Goal: Book appointment/travel/reservation

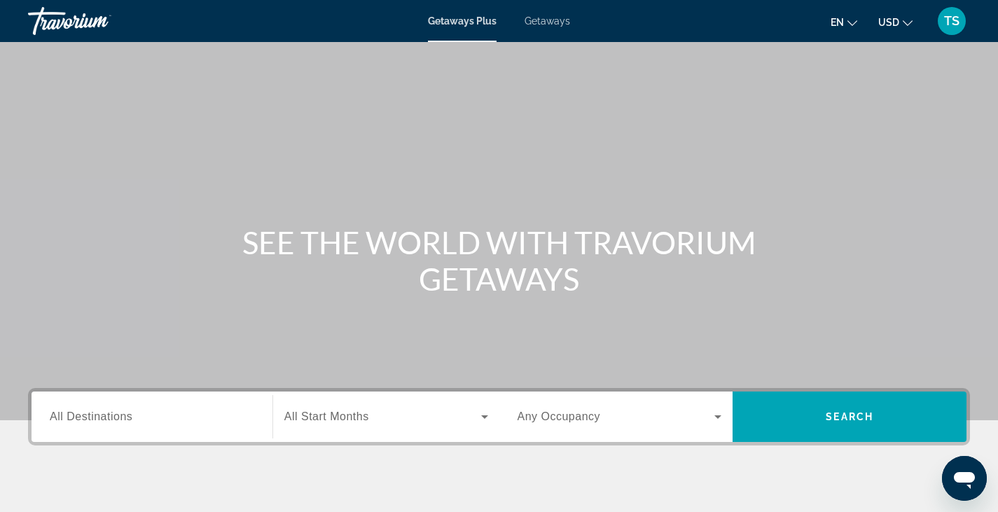
click at [556, 20] on span "Getaways" at bounding box center [548, 20] width 46 height 11
click at [55, 21] on div "Travorium" at bounding box center [98, 21] width 140 height 36
click at [944, 15] on span "TS" at bounding box center [951, 21] width 15 height 14
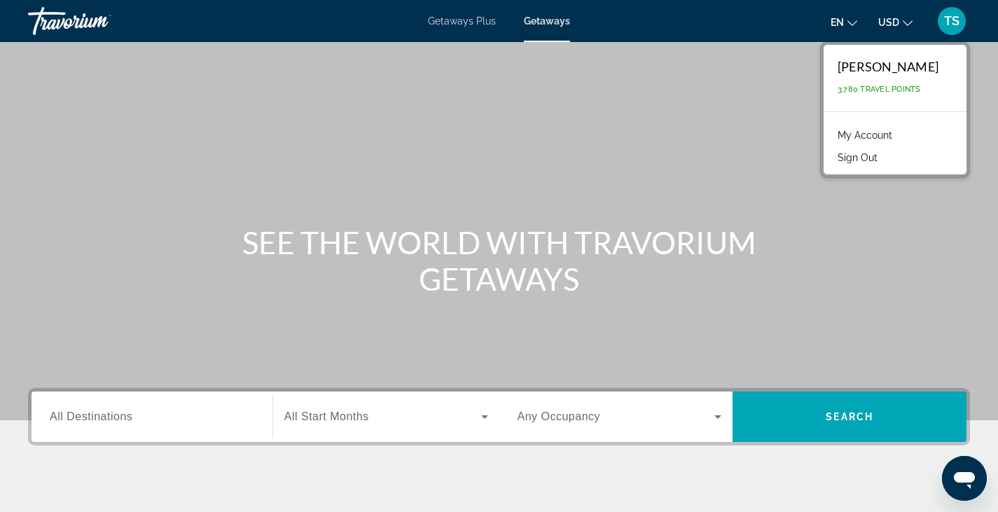
click at [944, 15] on span "TS" at bounding box center [951, 21] width 15 height 14
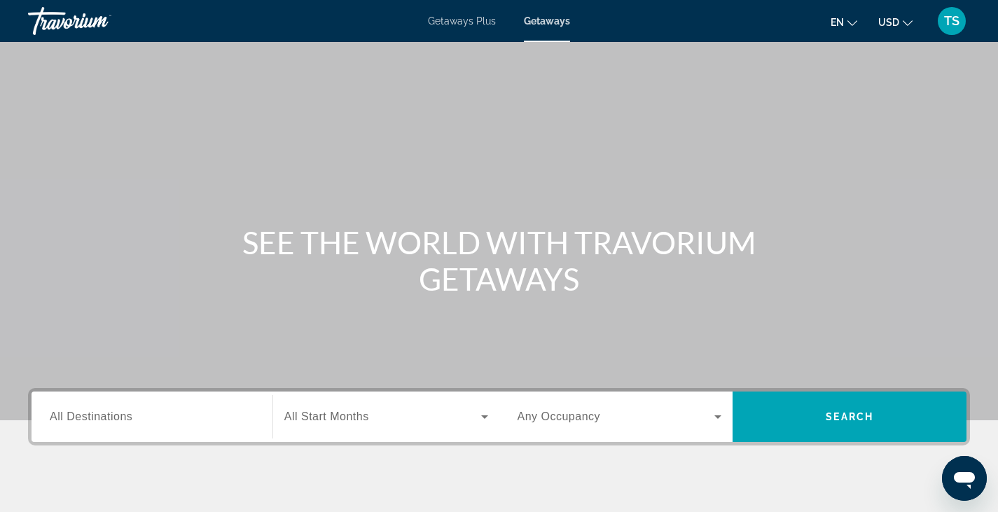
click at [112, 427] on div "Search widget" at bounding box center [152, 417] width 204 height 40
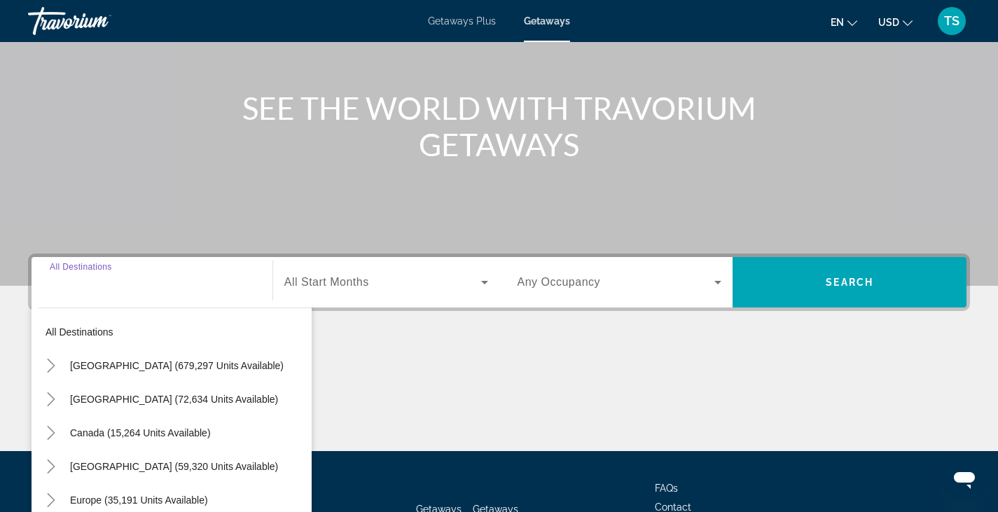
scroll to position [245, 0]
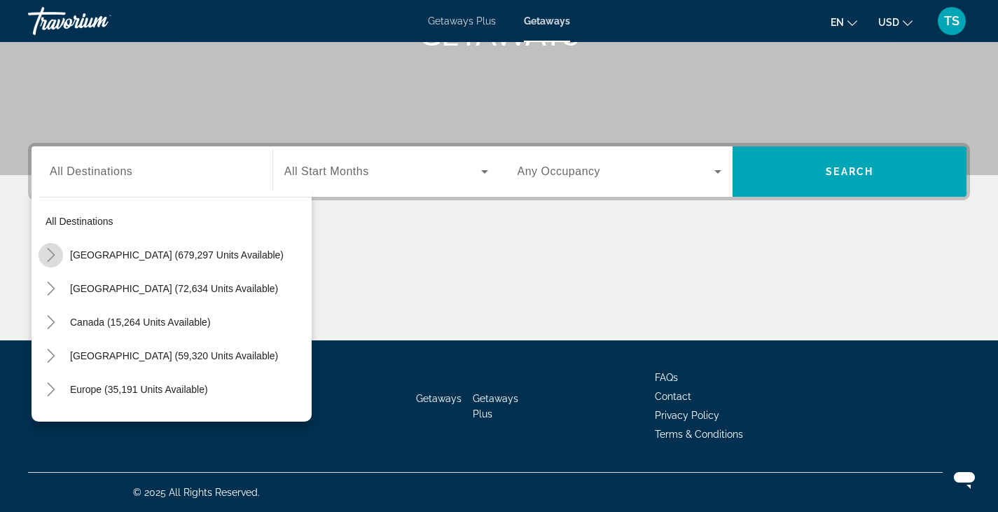
click at [46, 256] on icon "Toggle United States (679,297 units available)" at bounding box center [51, 255] width 14 height 14
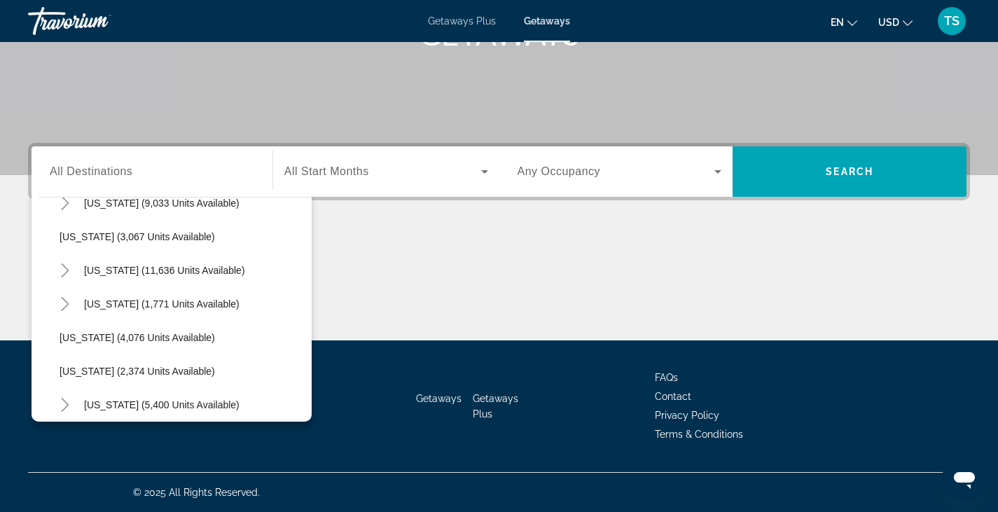
scroll to position [836, 0]
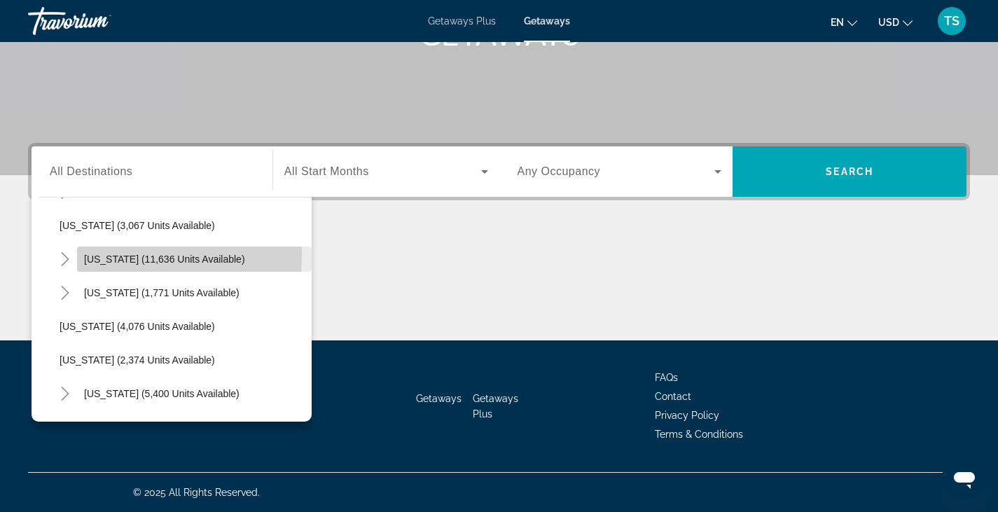
click at [115, 255] on span "[US_STATE] (11,636 units available)" at bounding box center [164, 259] width 161 height 11
type input "**********"
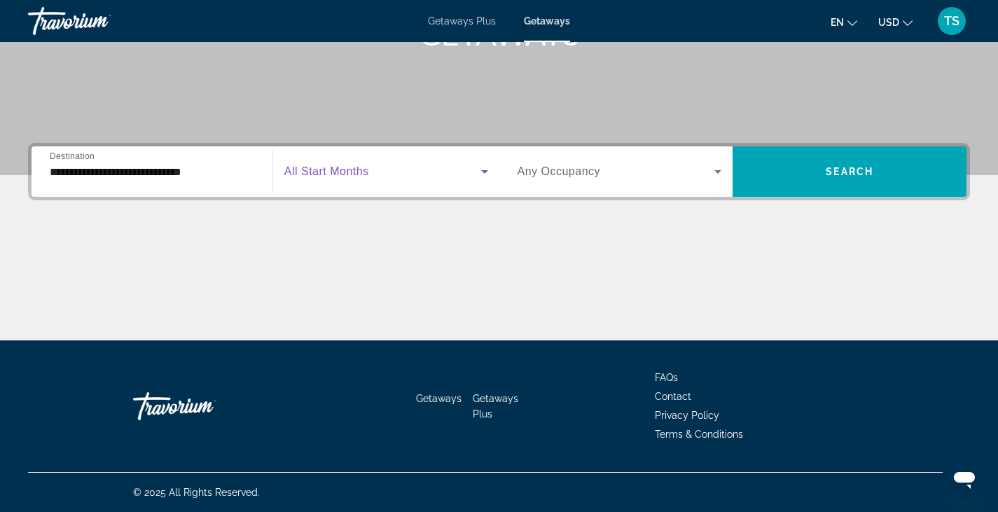
click at [470, 175] on span "Search widget" at bounding box center [382, 171] width 197 height 17
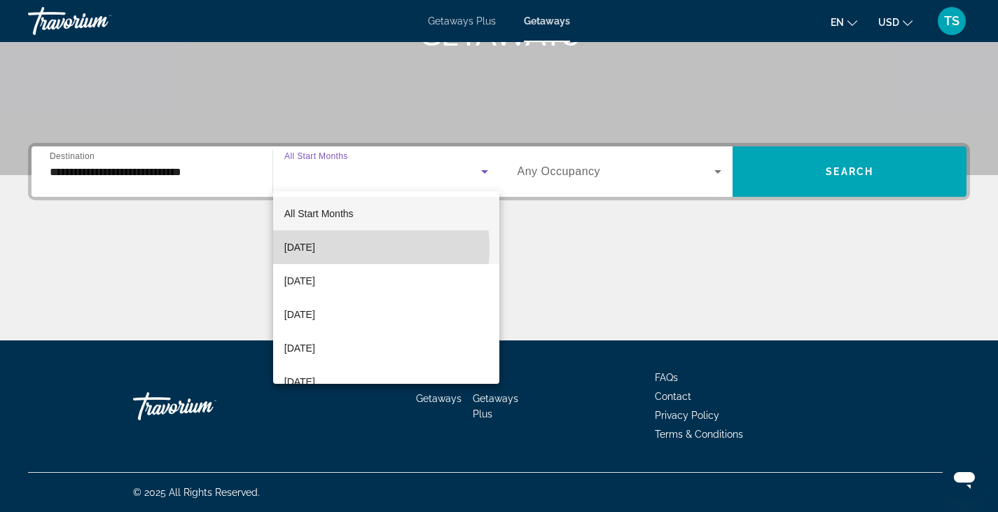
click at [315, 248] on span "[DATE]" at bounding box center [299, 247] width 31 height 17
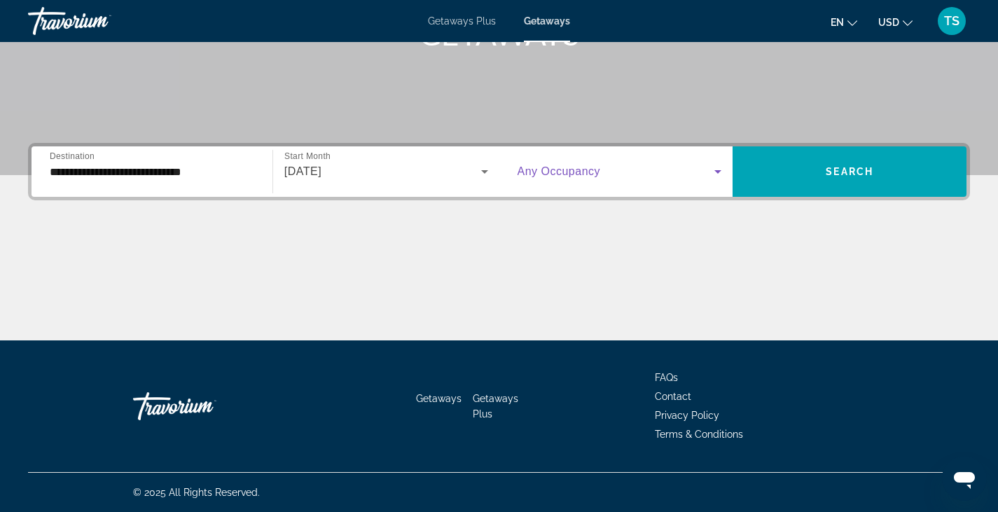
click at [719, 174] on icon "Search widget" at bounding box center [717, 171] width 17 height 17
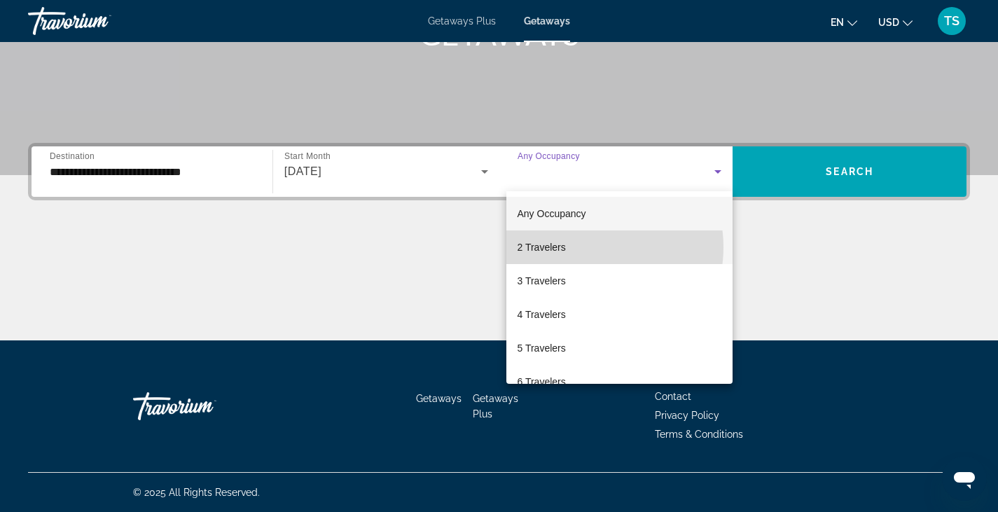
click at [587, 247] on mat-option "2 Travelers" at bounding box center [619, 247] width 227 height 34
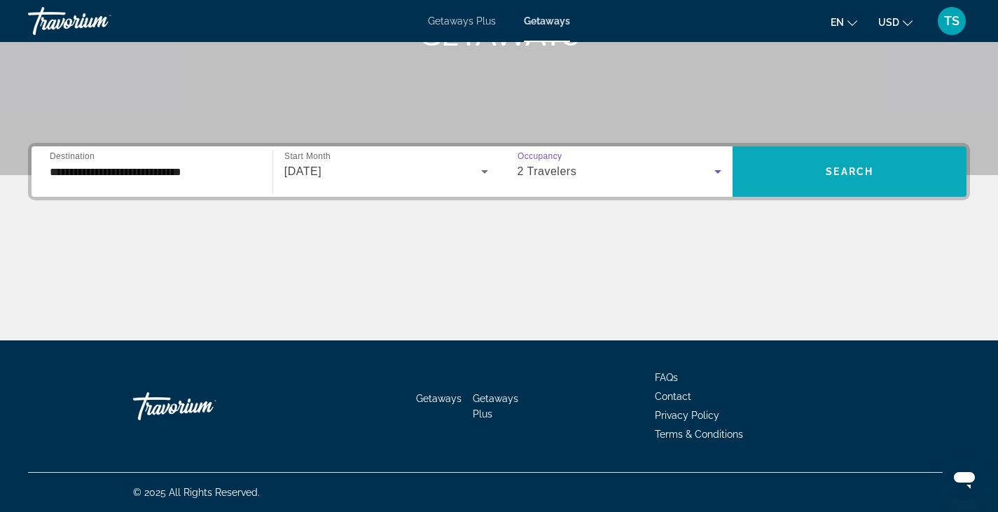
click at [852, 172] on span "Search" at bounding box center [850, 171] width 48 height 11
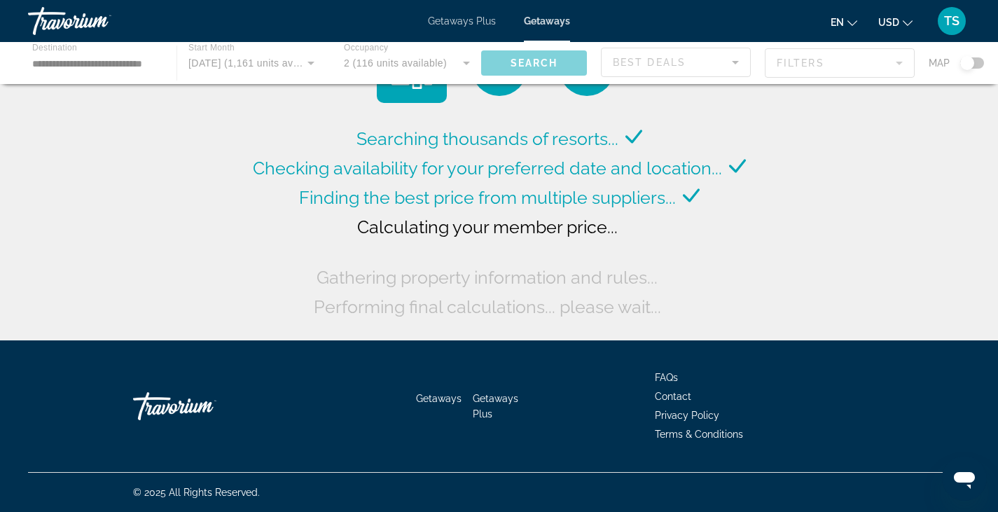
click at [852, 172] on div "Searching thousands of resorts... Checking availability for your preferred date…" at bounding box center [499, 173] width 998 height 347
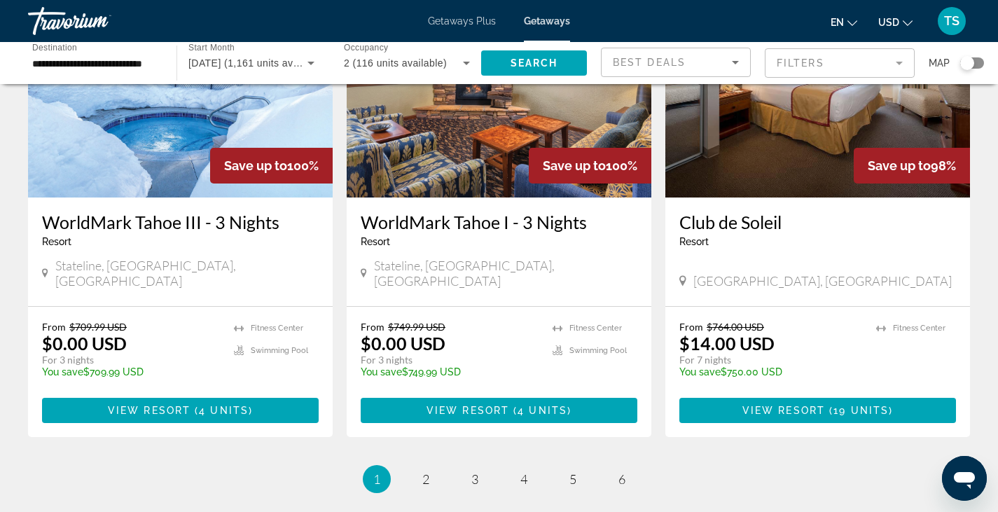
scroll to position [1700, 0]
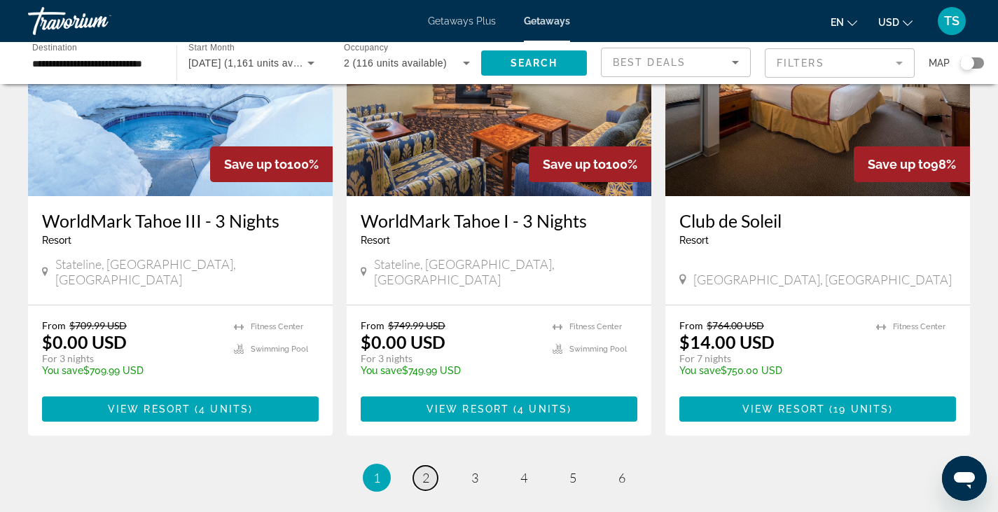
click at [423, 470] on span "2" at bounding box center [425, 477] width 7 height 15
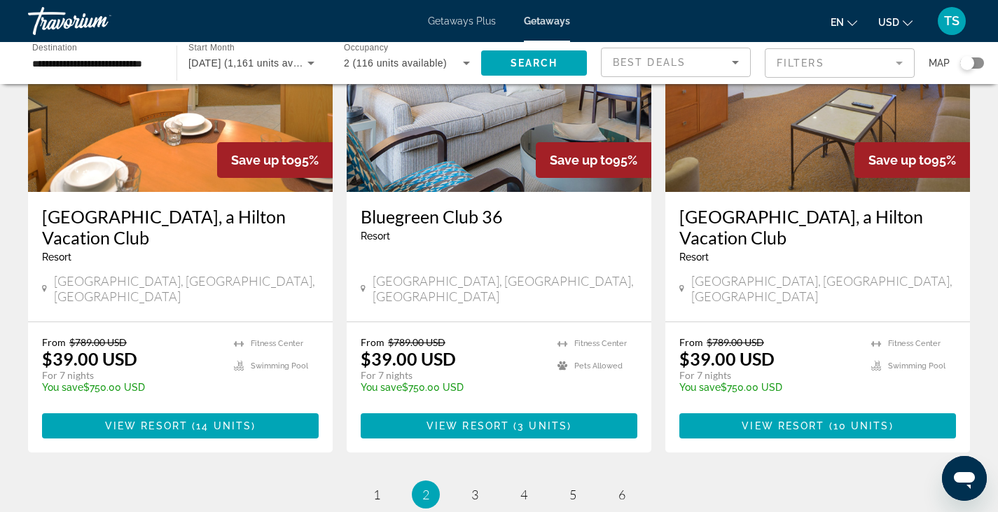
scroll to position [1721, 0]
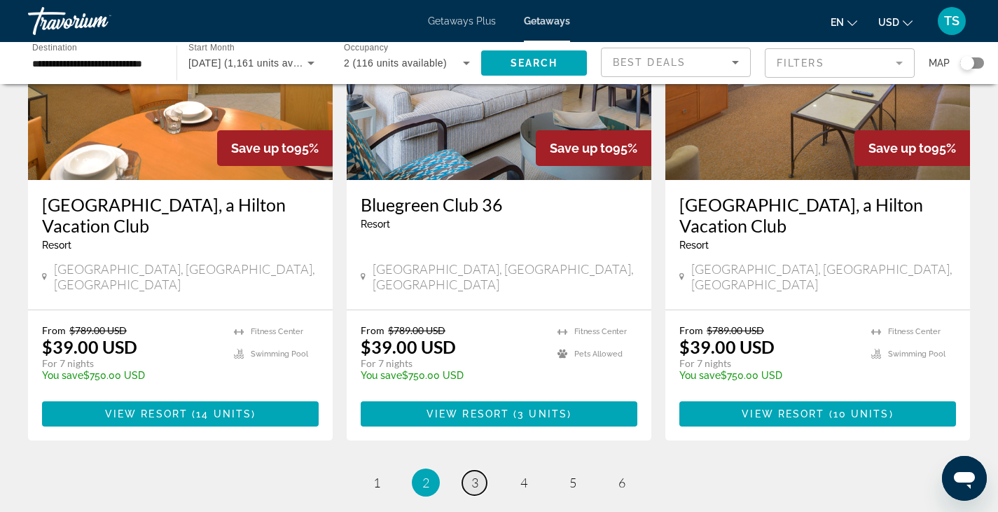
click at [471, 475] on span "3" at bounding box center [474, 482] width 7 height 15
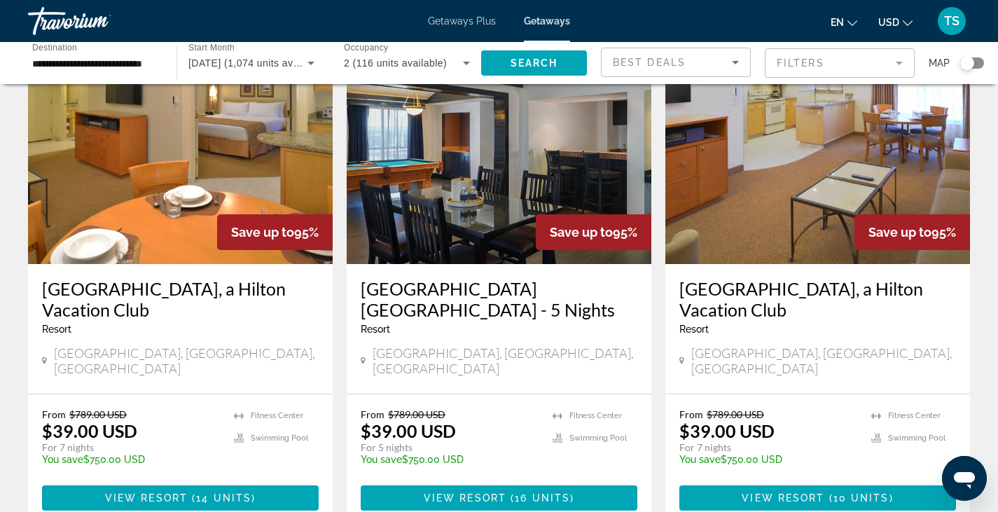
scroll to position [108, 0]
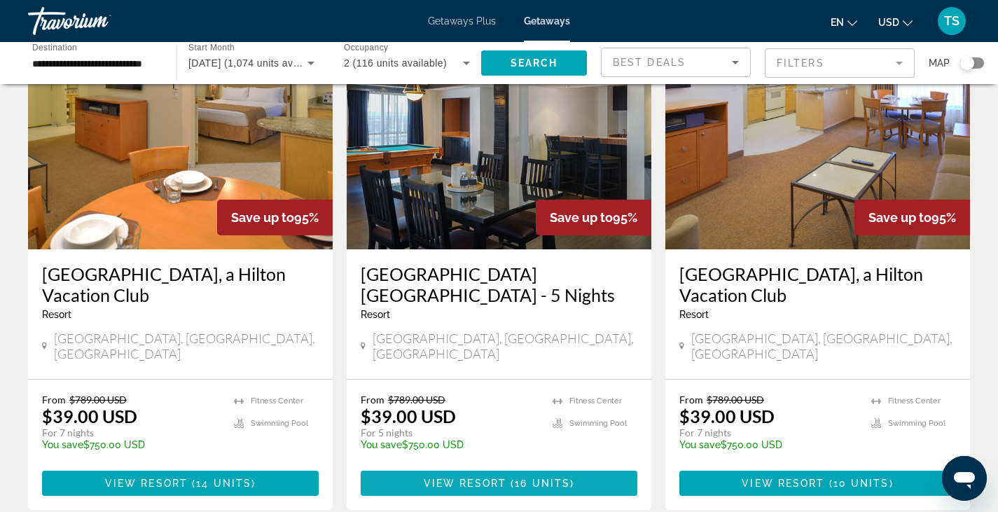
click at [501, 478] on span "View Resort" at bounding box center [465, 483] width 83 height 11
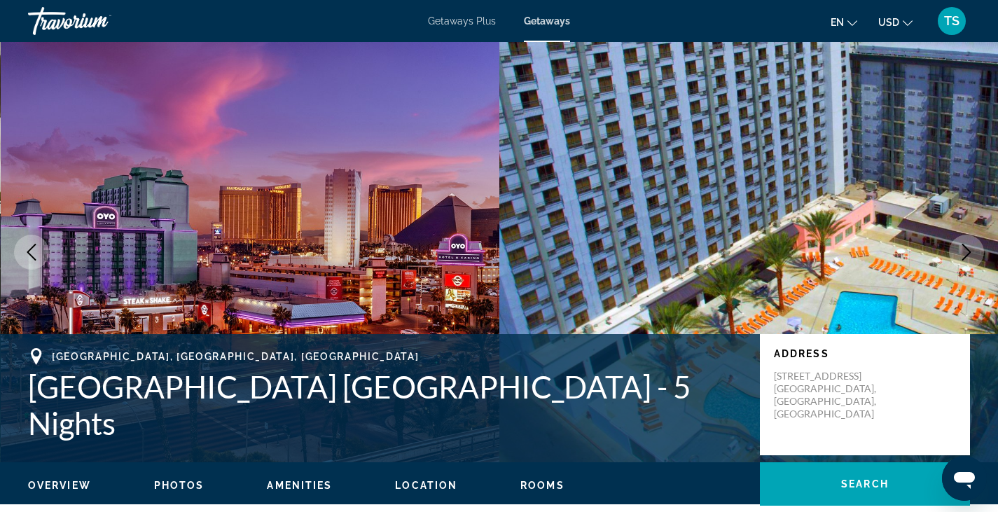
click at [548, 485] on span "Rooms" at bounding box center [542, 485] width 44 height 11
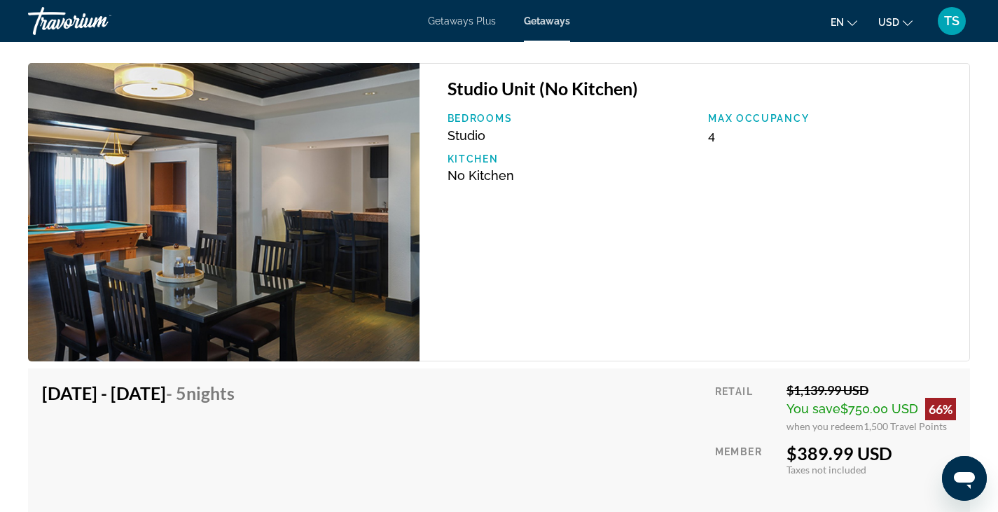
scroll to position [3596, 0]
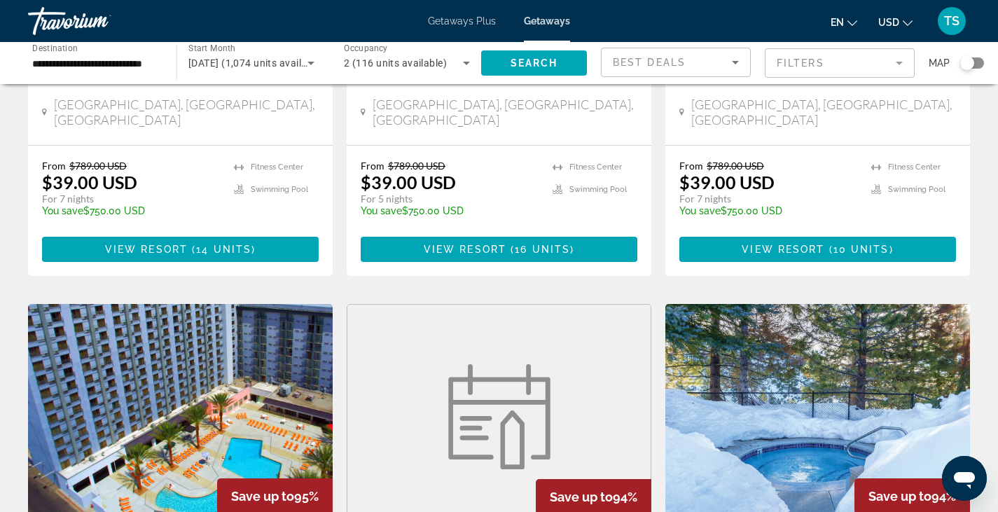
scroll to position [159, 0]
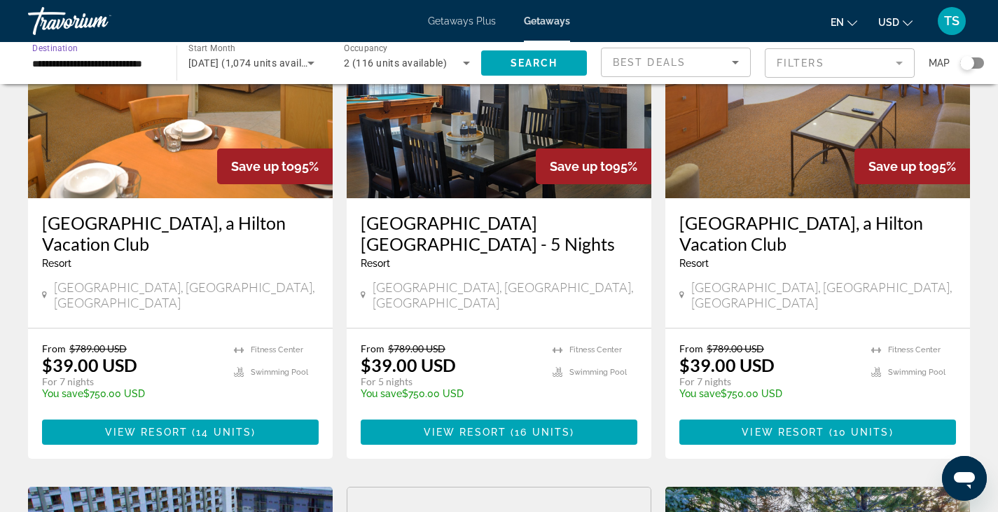
click at [133, 65] on input "**********" at bounding box center [95, 63] width 126 height 17
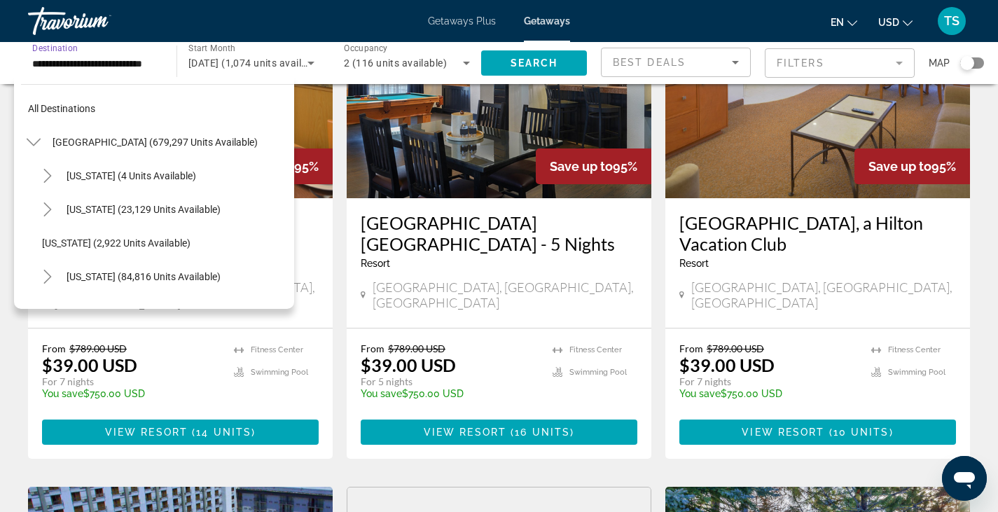
scroll to position [789, 0]
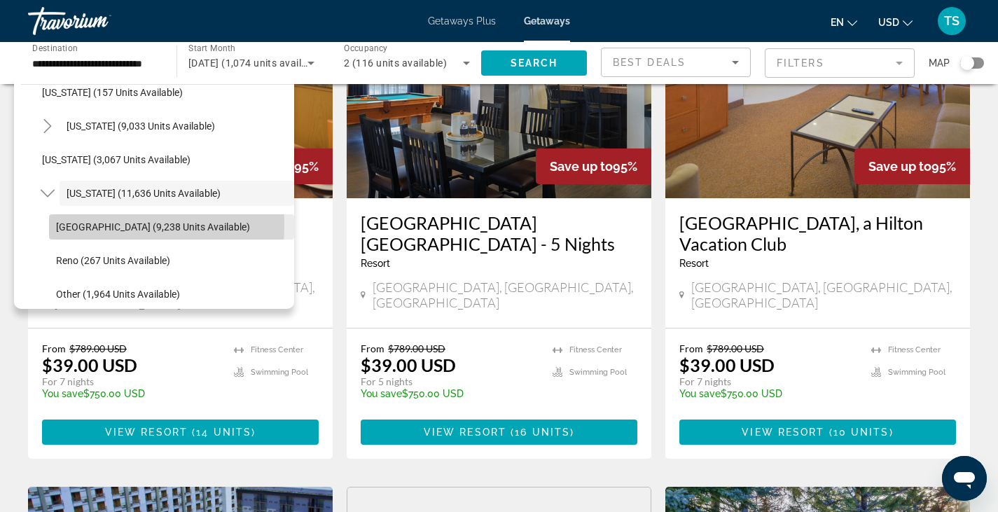
click at [62, 225] on span "[GEOGRAPHIC_DATA] (9,238 units available)" at bounding box center [153, 226] width 194 height 11
type input "**********"
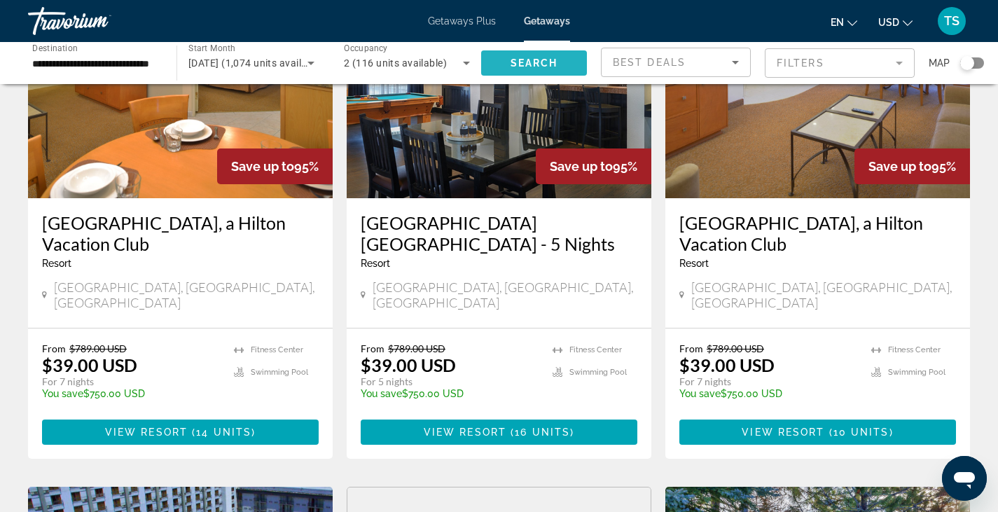
click at [546, 65] on span "Search" at bounding box center [535, 62] width 48 height 11
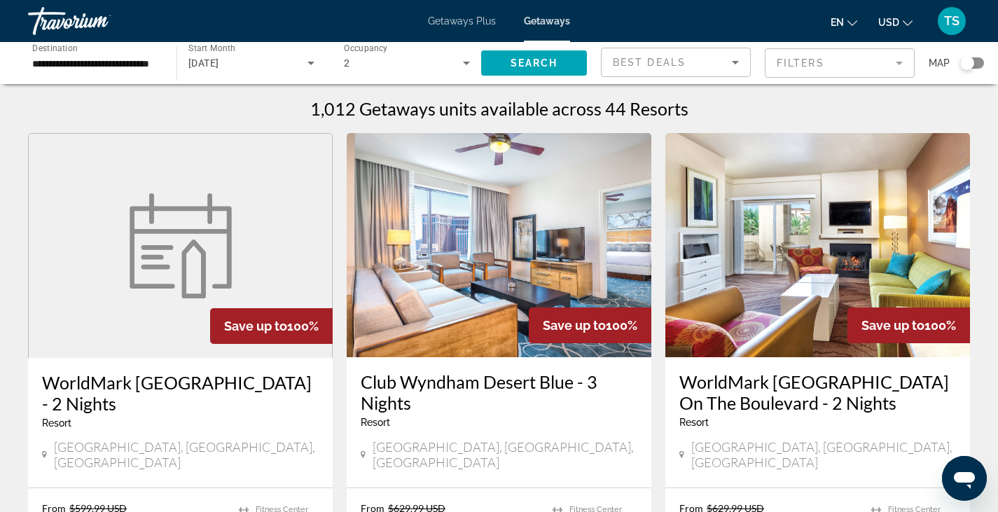
click at [94, 21] on div "Travorium" at bounding box center [98, 21] width 140 height 36
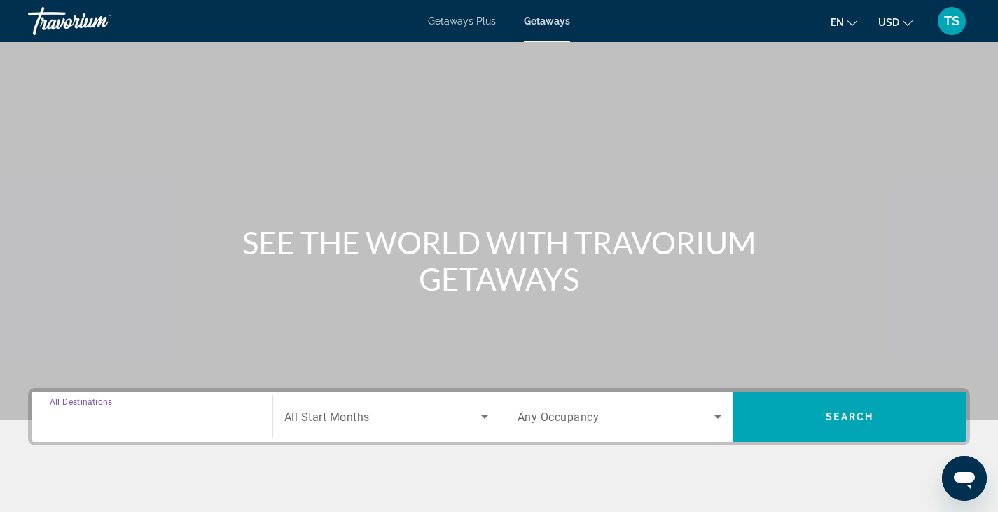
click at [178, 424] on input "Destination All Destinations" at bounding box center [152, 417] width 204 height 17
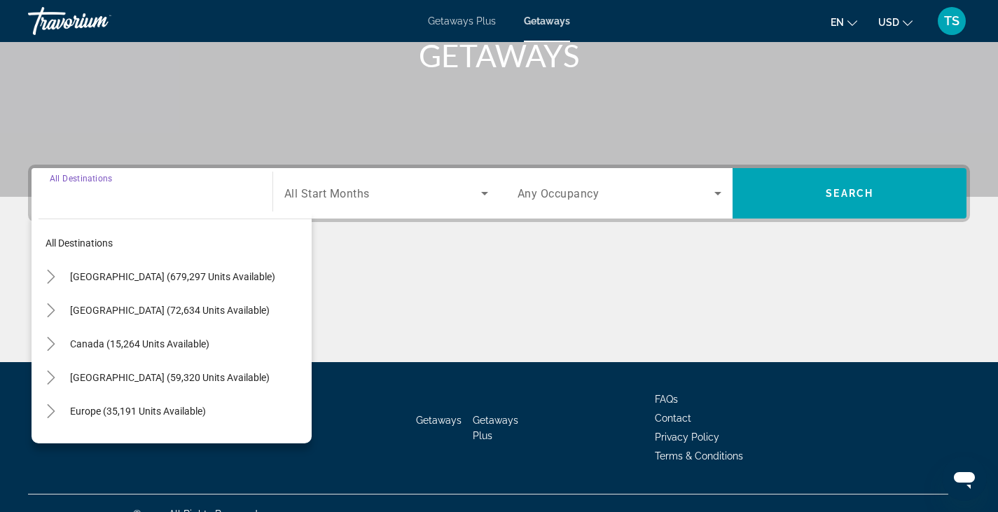
scroll to position [245, 0]
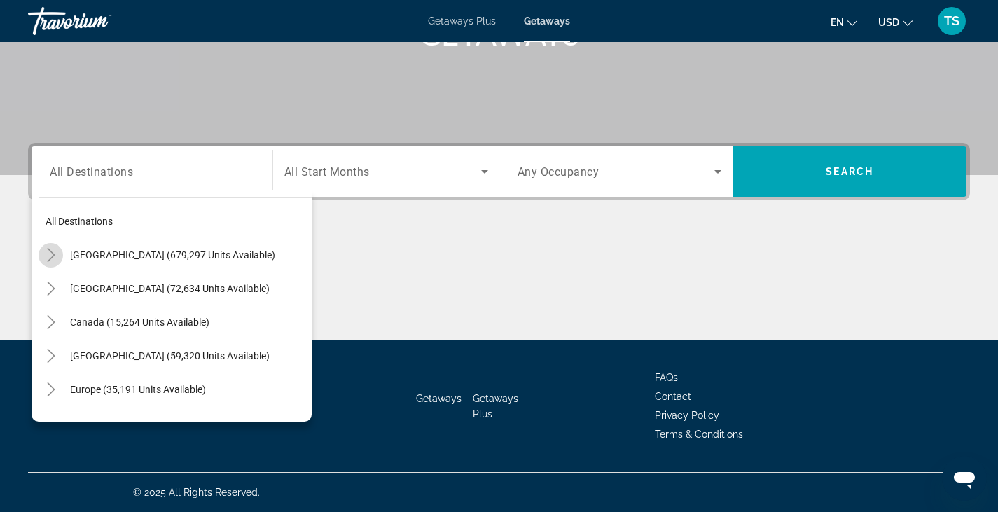
click at [53, 257] on icon "Toggle United States (679,297 units available)" at bounding box center [51, 255] width 14 height 14
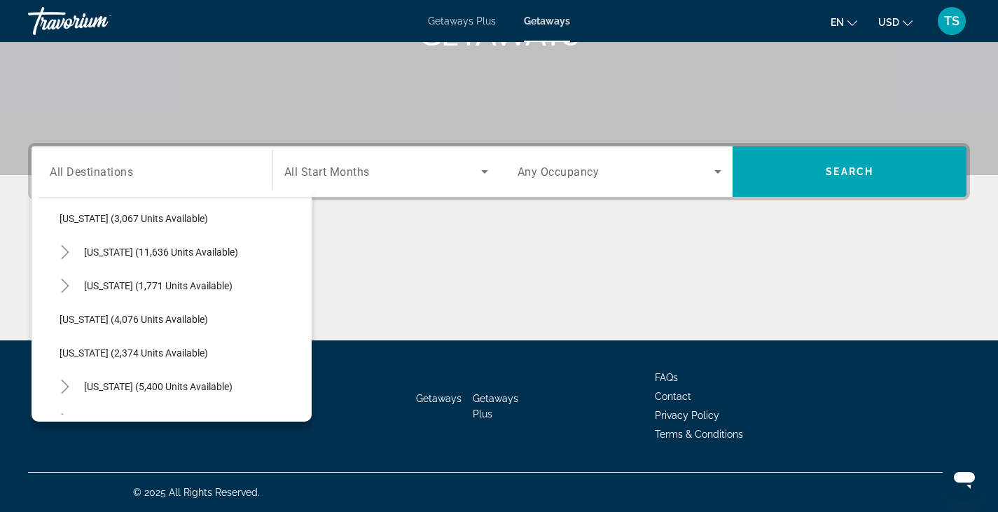
scroll to position [854, 0]
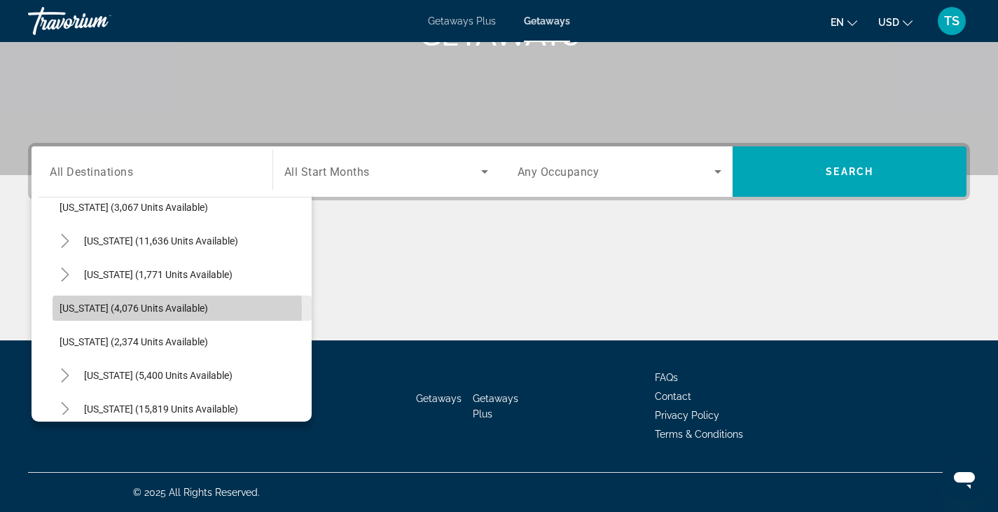
click at [68, 310] on span "[US_STATE] (4,076 units available)" at bounding box center [134, 308] width 148 height 11
type input "**********"
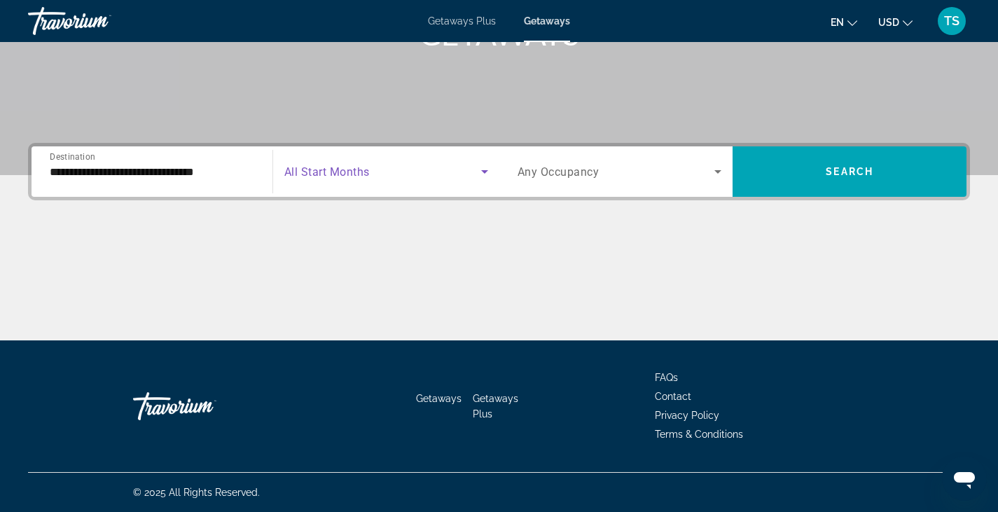
click at [414, 172] on span "Search widget" at bounding box center [382, 171] width 197 height 17
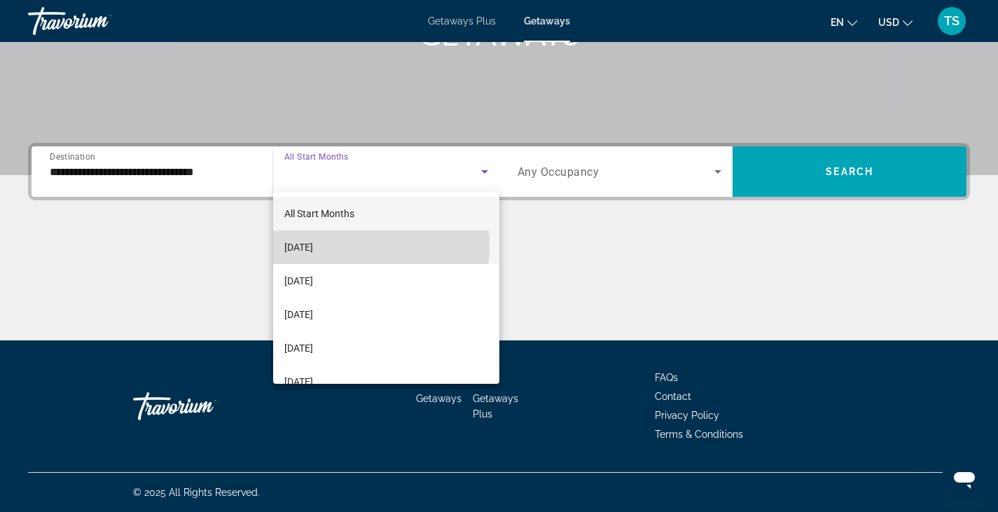
click at [313, 246] on span "[DATE]" at bounding box center [298, 247] width 29 height 17
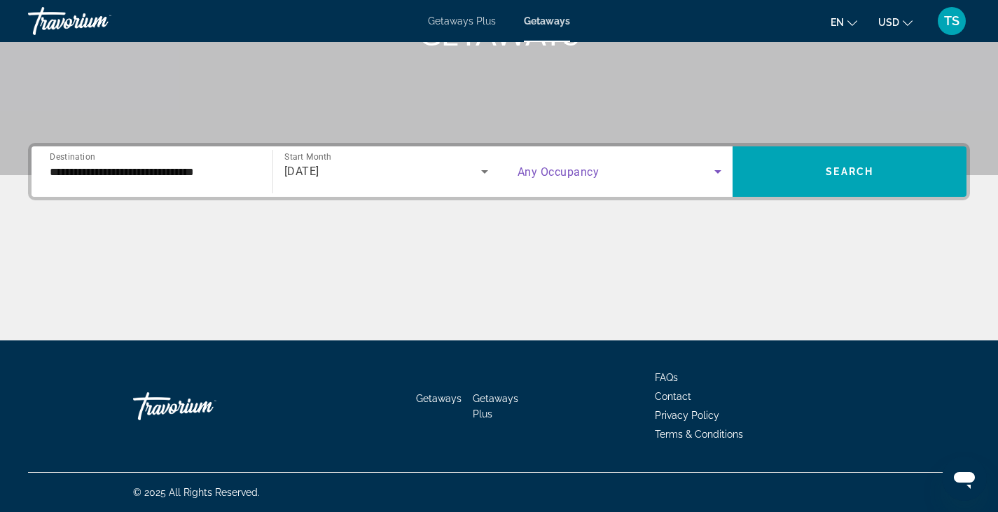
click at [676, 176] on span "Search widget" at bounding box center [616, 171] width 197 height 17
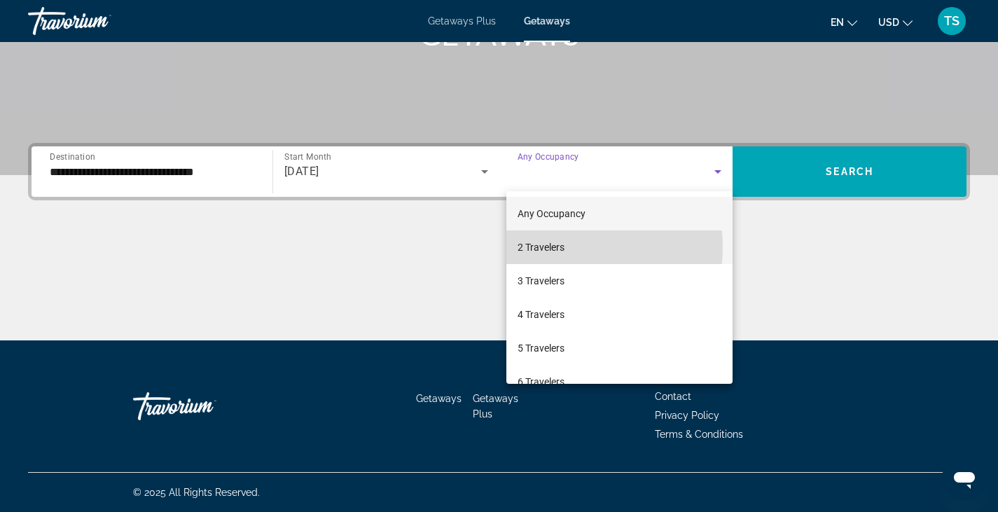
click at [548, 247] on span "2 Travelers" at bounding box center [541, 247] width 47 height 17
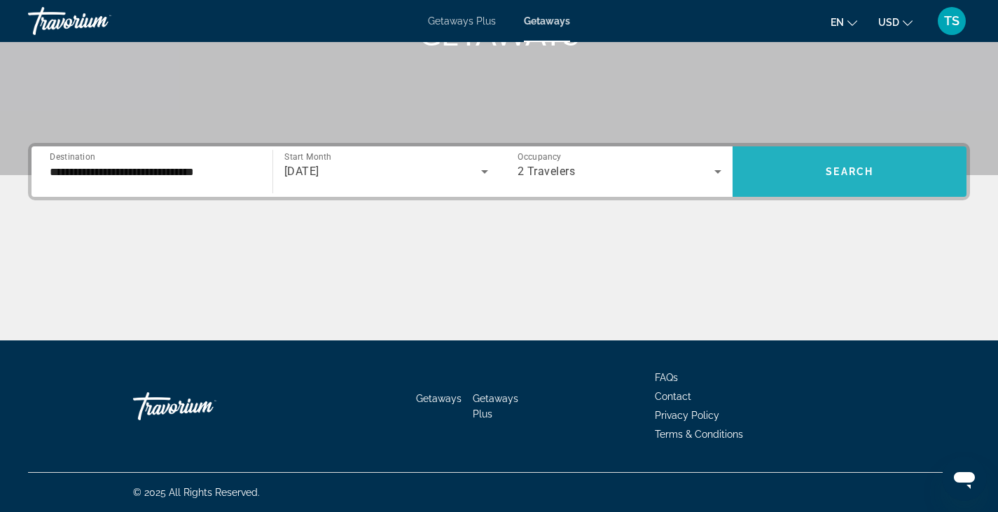
click at [859, 174] on span "Search" at bounding box center [850, 171] width 48 height 11
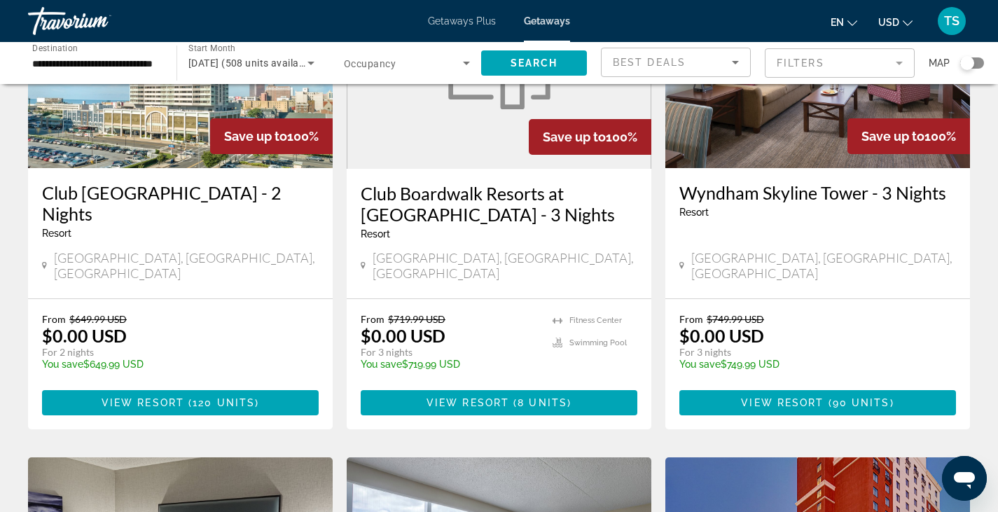
scroll to position [201, 0]
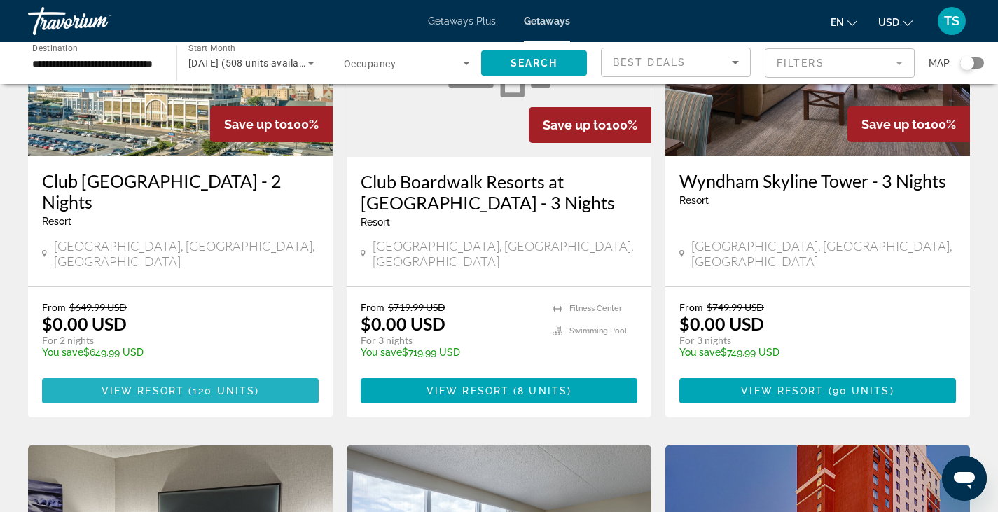
click at [200, 385] on span "120 units" at bounding box center [224, 390] width 62 height 11
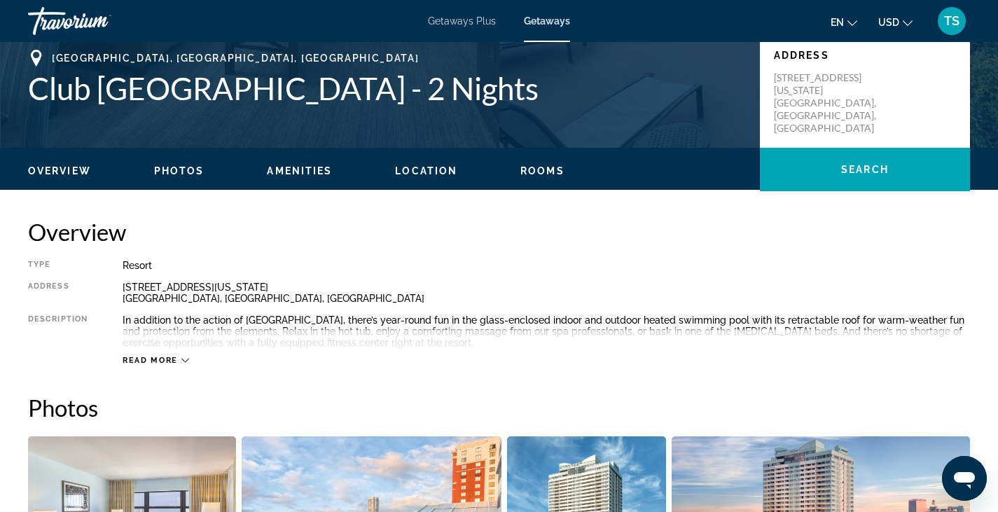
scroll to position [300, 0]
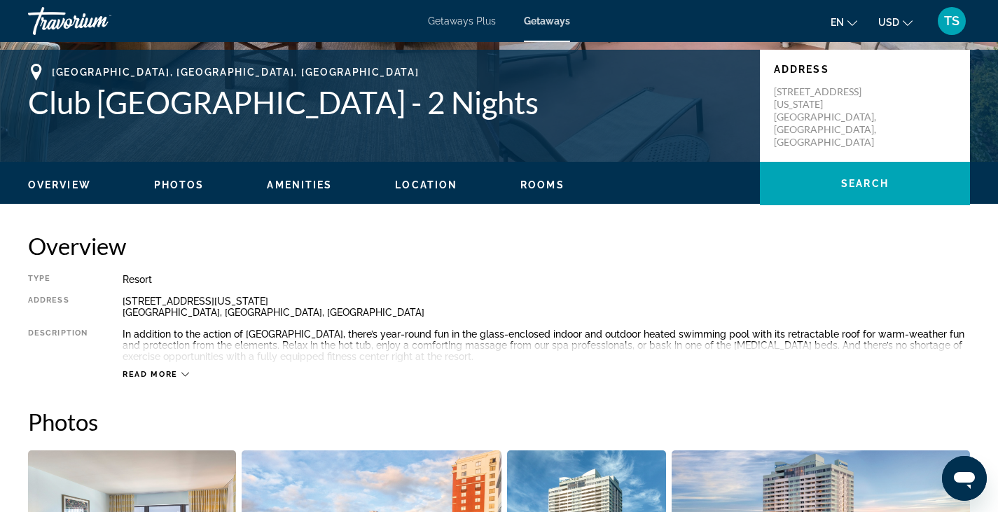
click at [531, 181] on span "Rooms" at bounding box center [542, 184] width 44 height 11
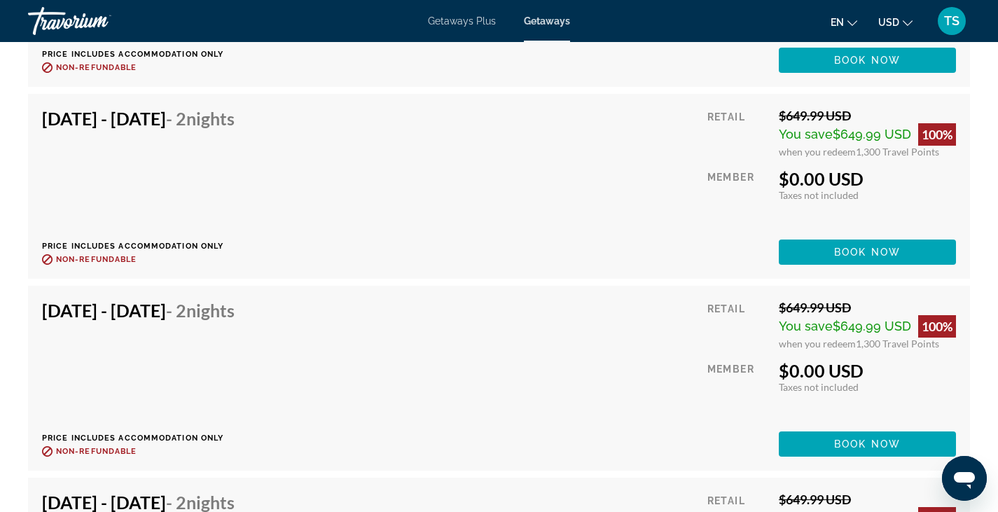
scroll to position [3199, 0]
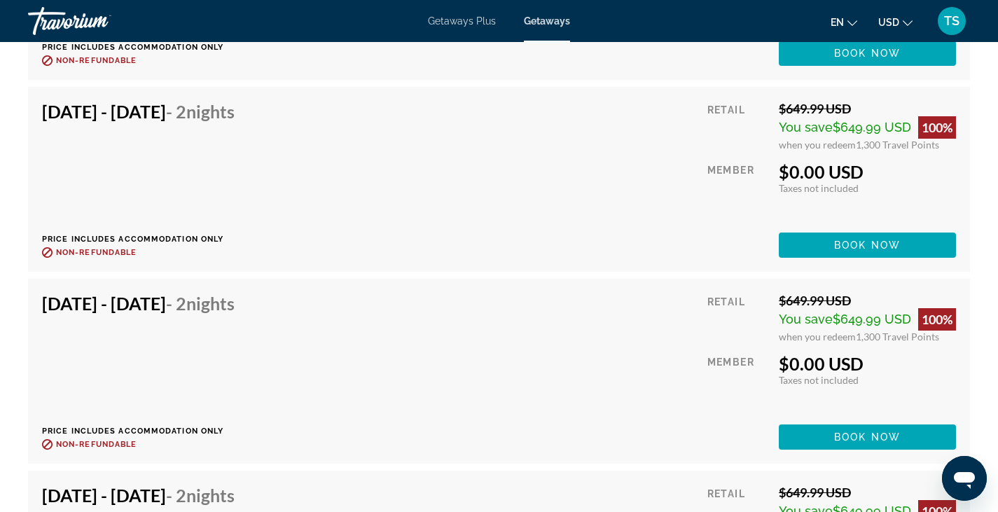
click at [957, 9] on div "TS" at bounding box center [952, 21] width 28 height 28
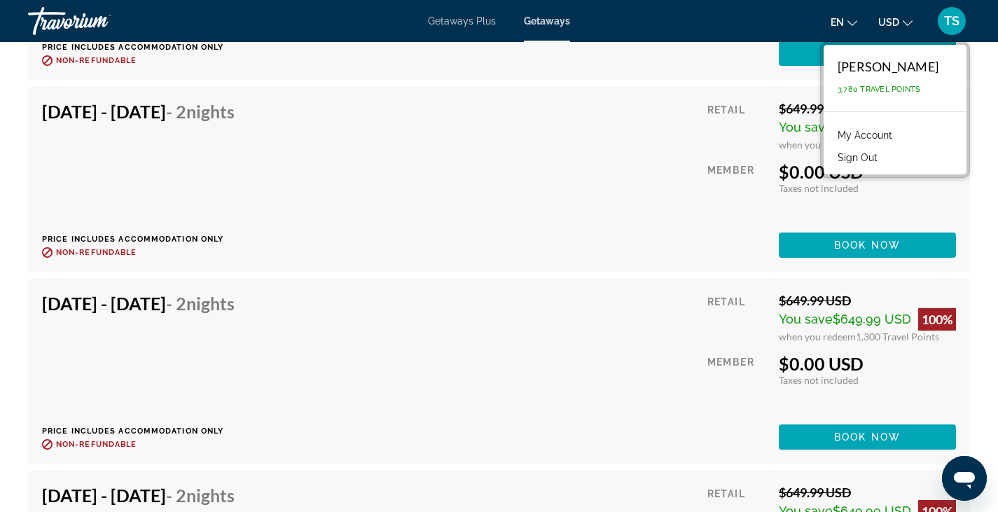
click at [957, 9] on div "TS" at bounding box center [952, 21] width 28 height 28
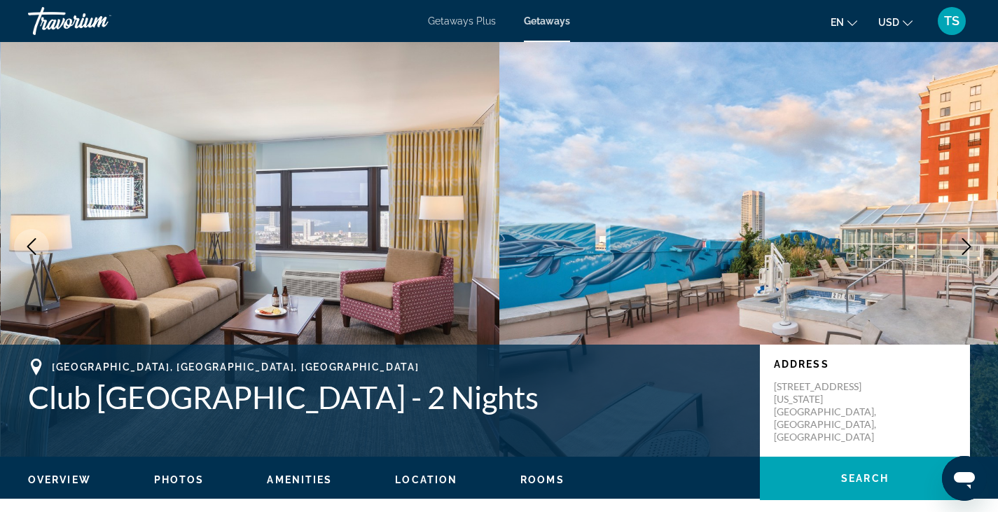
scroll to position [0, 0]
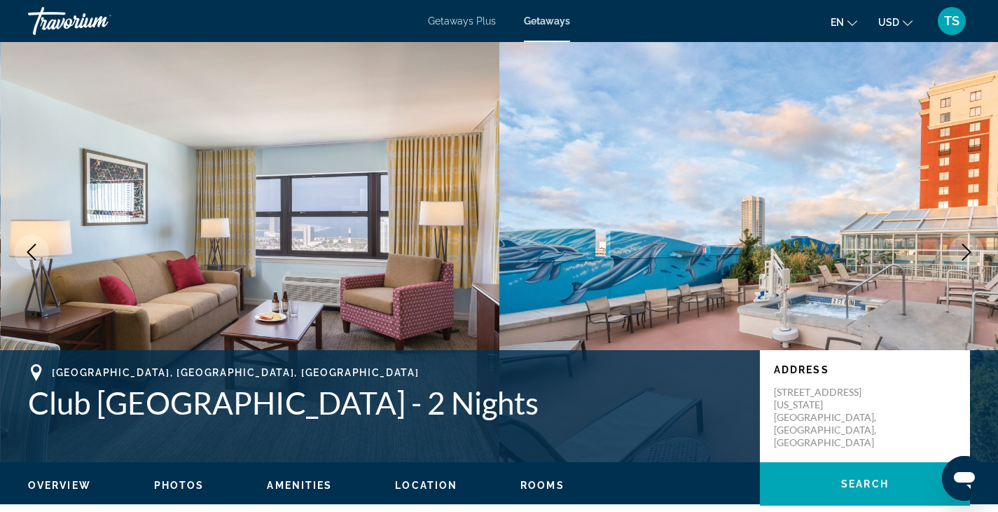
click at [459, 19] on span "Getaways Plus" at bounding box center [462, 20] width 68 height 11
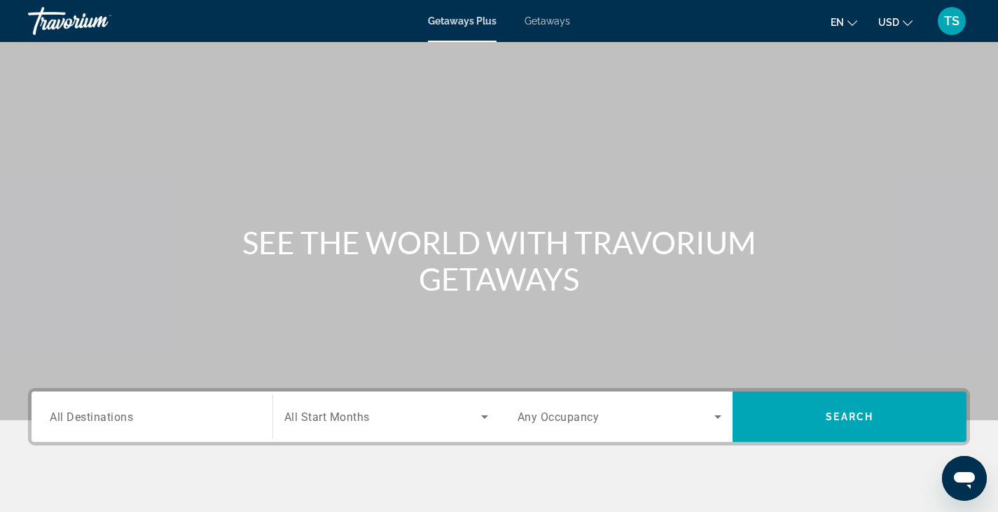
click at [117, 421] on span "All Destinations" at bounding box center [91, 416] width 83 height 13
click at [117, 421] on input "Destination All Destinations" at bounding box center [152, 417] width 204 height 17
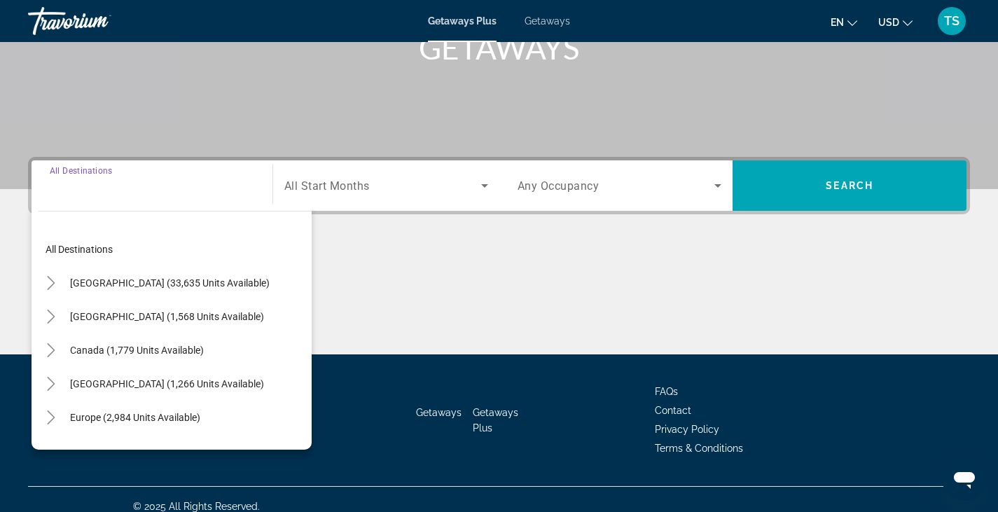
scroll to position [245, 0]
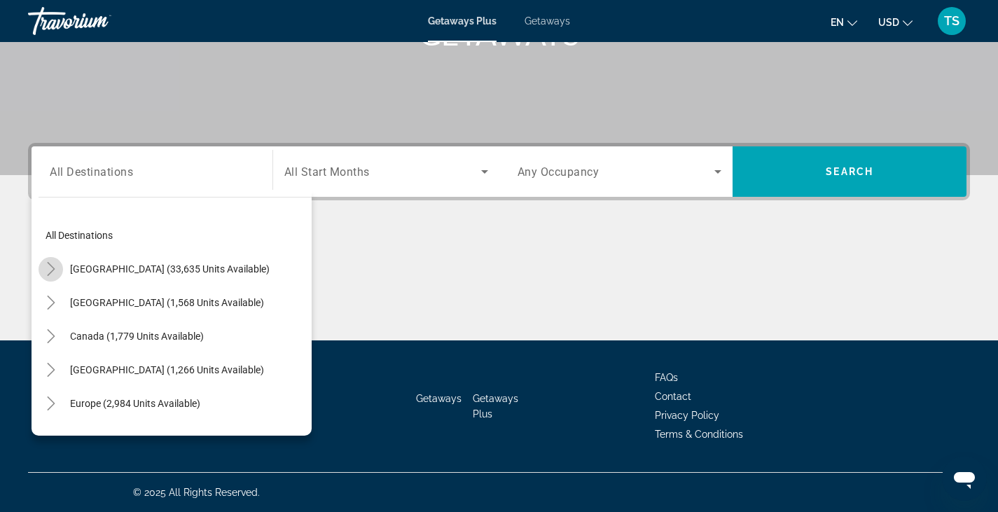
click at [50, 270] on icon "Toggle United States (33,635 units available)" at bounding box center [51, 269] width 14 height 14
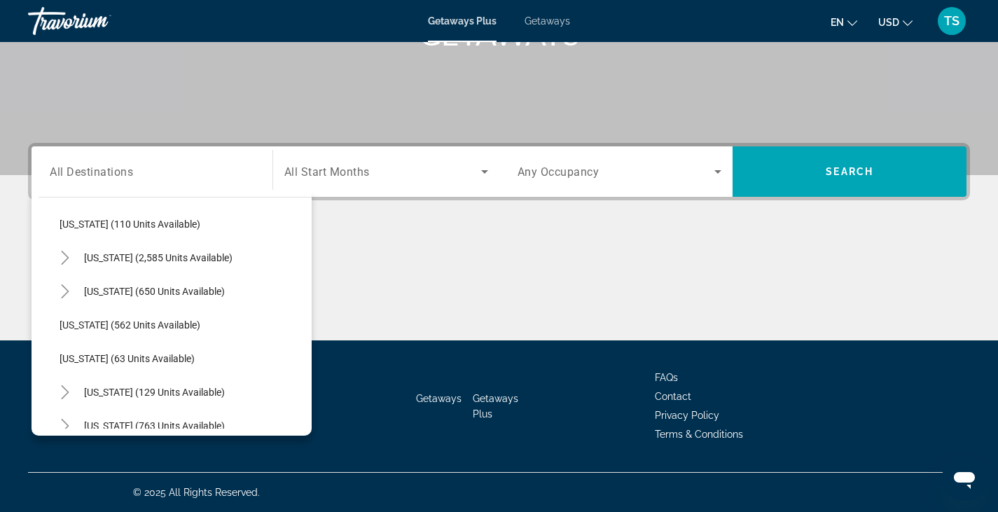
scroll to position [708, 0]
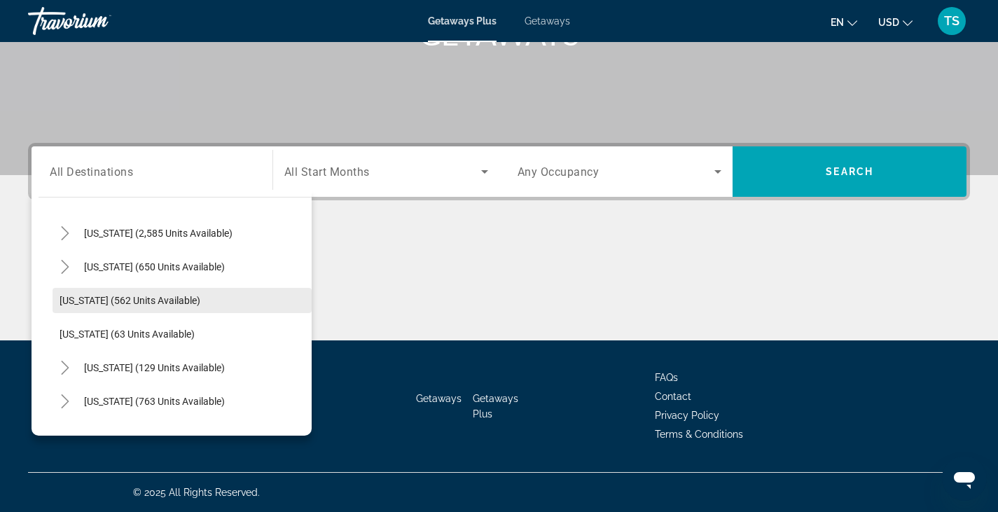
click at [169, 297] on span "[US_STATE] (562 units available)" at bounding box center [130, 300] width 141 height 11
type input "**********"
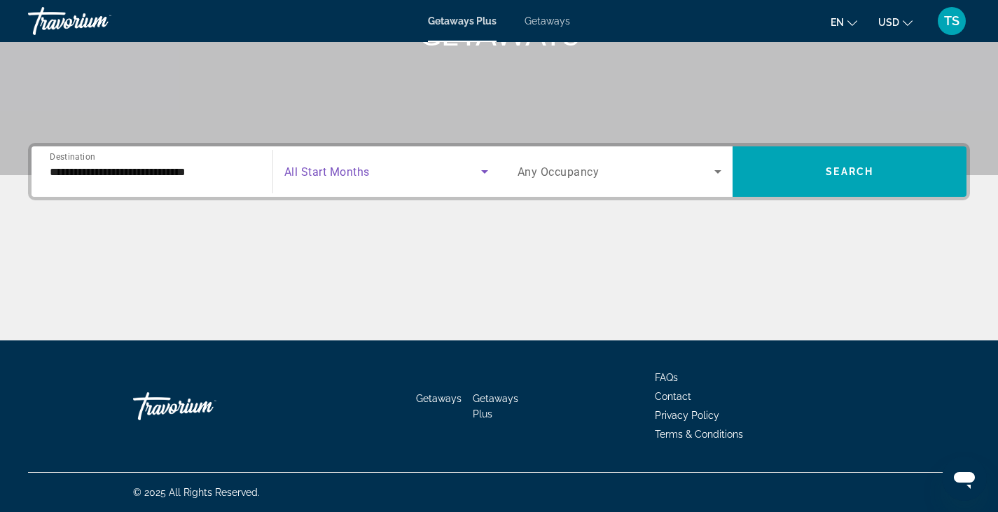
click at [434, 171] on span "Search widget" at bounding box center [382, 171] width 197 height 17
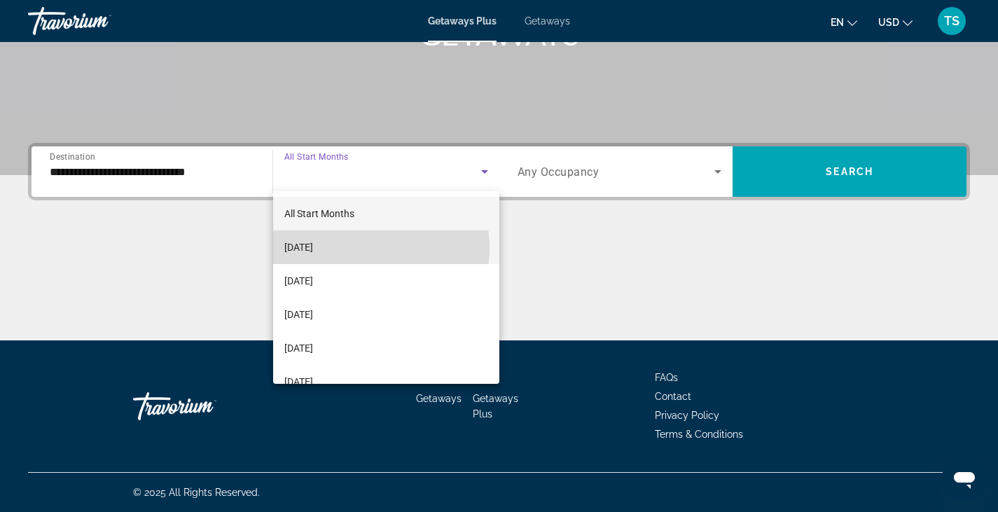
click at [313, 248] on span "[DATE]" at bounding box center [298, 247] width 29 height 17
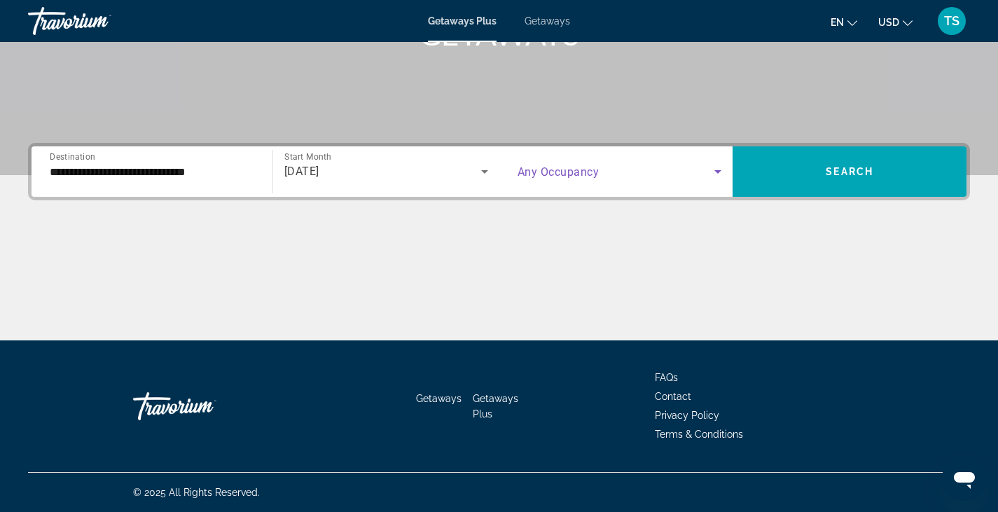
click at [695, 176] on span "Search widget" at bounding box center [616, 171] width 197 height 17
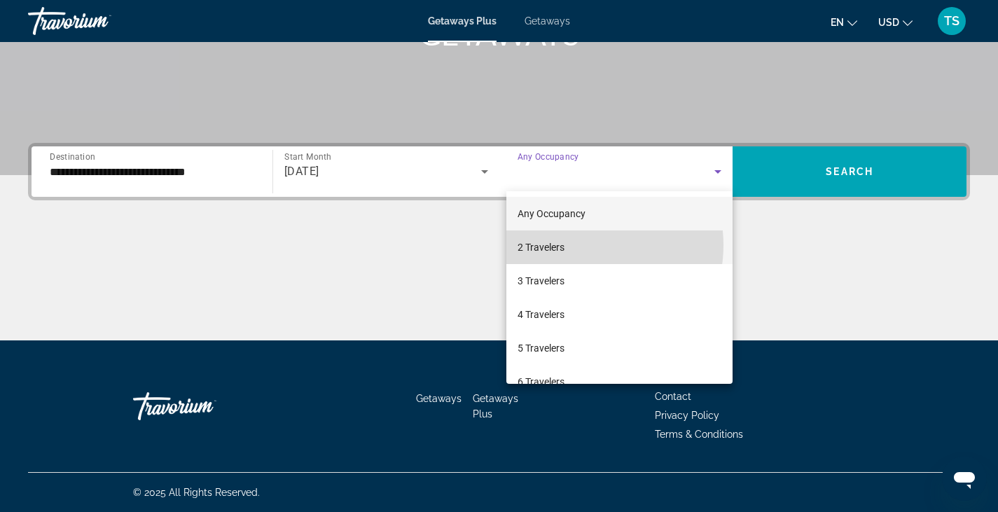
click at [574, 245] on mat-option "2 Travelers" at bounding box center [619, 247] width 227 height 34
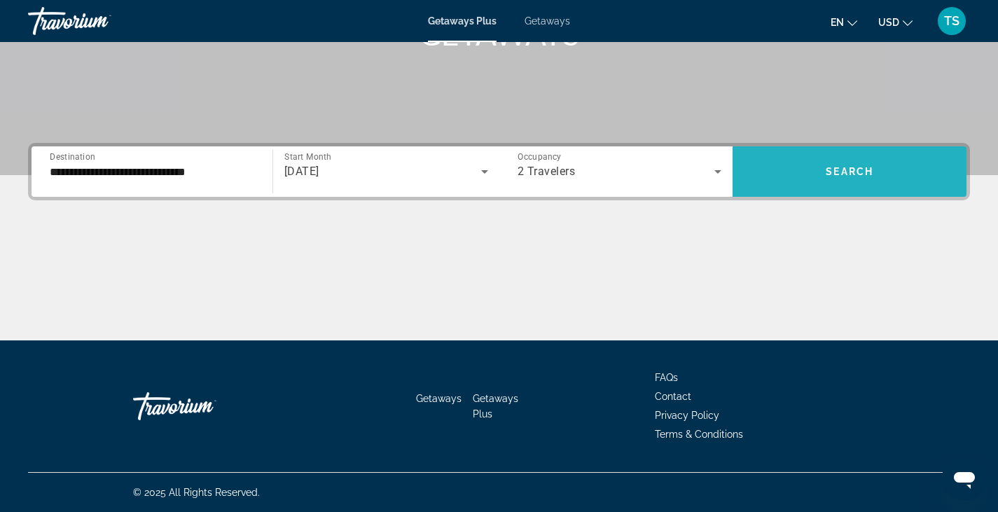
click at [824, 169] on span "Search widget" at bounding box center [850, 172] width 234 height 34
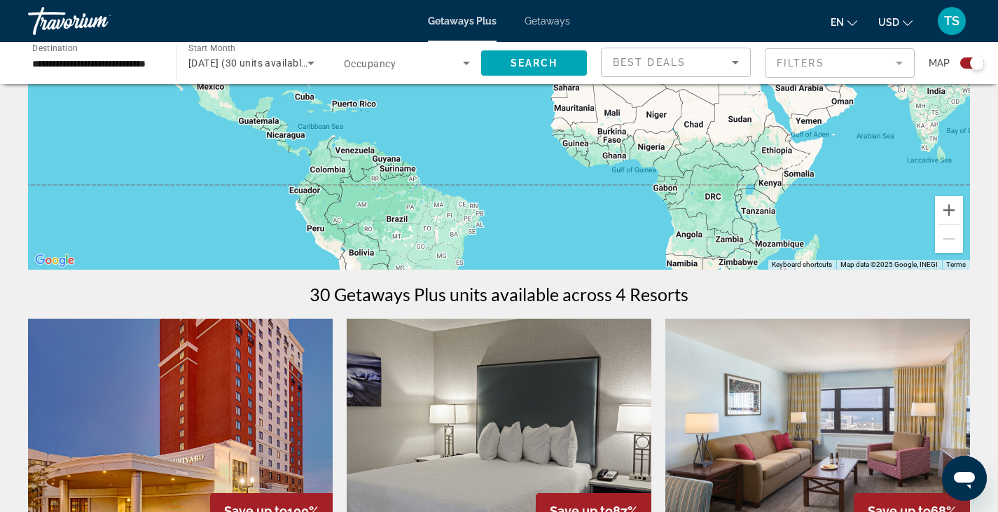
scroll to position [242, 0]
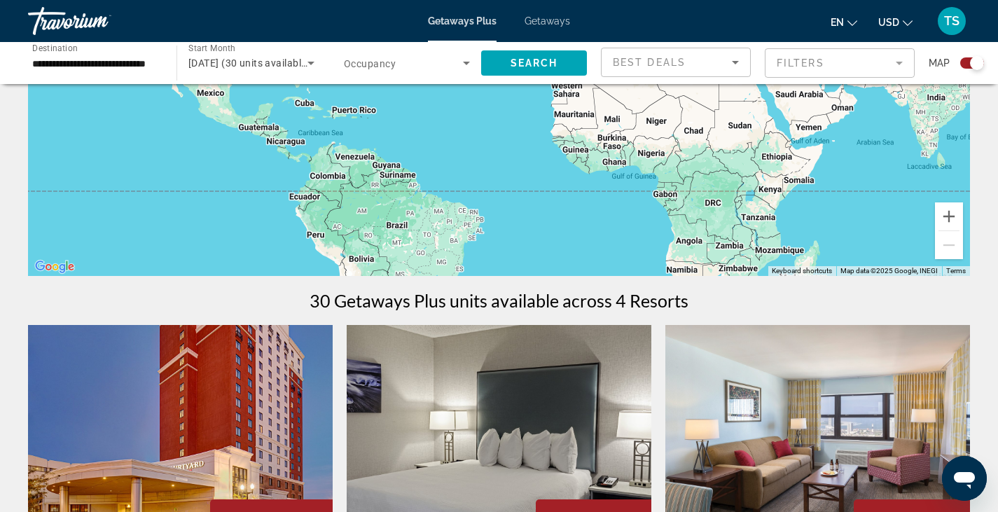
click at [561, 20] on span "Getaways" at bounding box center [548, 20] width 46 height 11
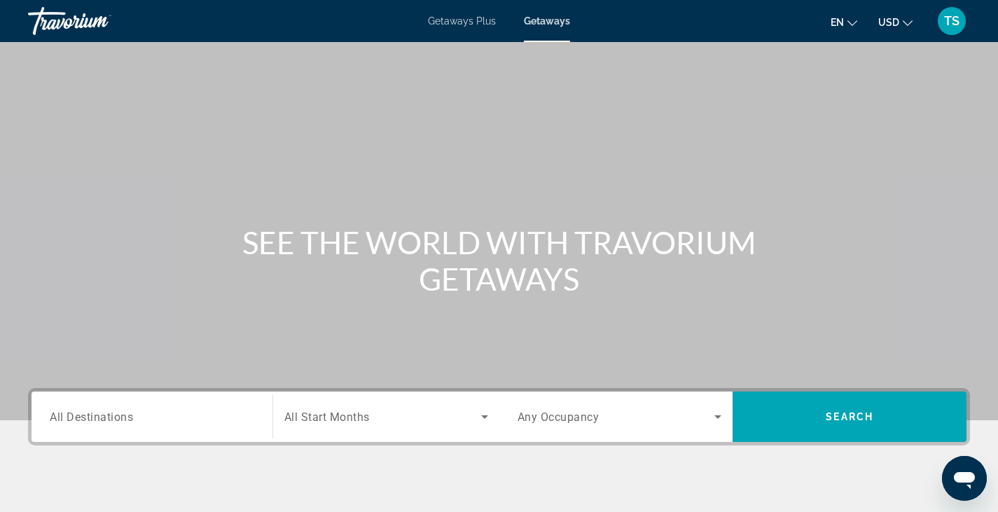
click at [124, 418] on span "All Destinations" at bounding box center [91, 416] width 83 height 13
click at [124, 418] on input "Destination All Destinations" at bounding box center [152, 417] width 204 height 17
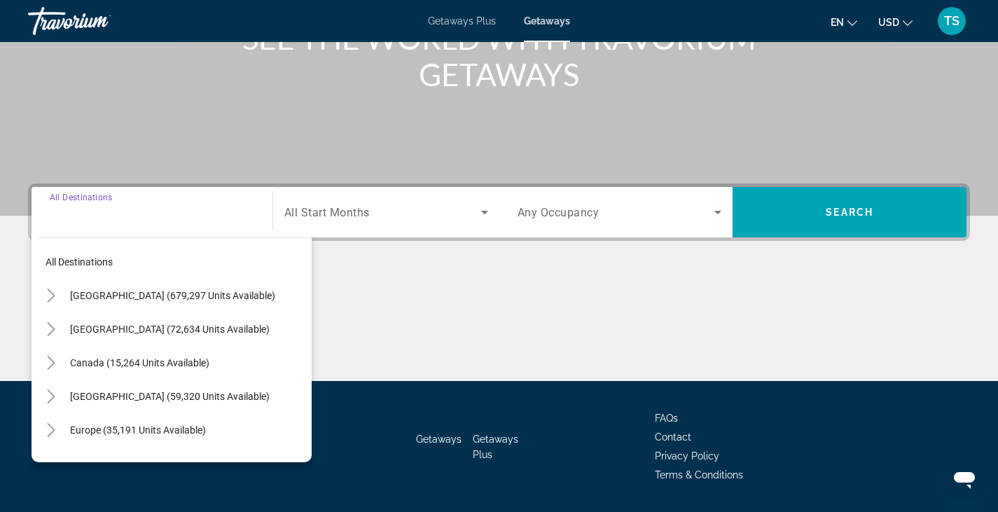
scroll to position [245, 0]
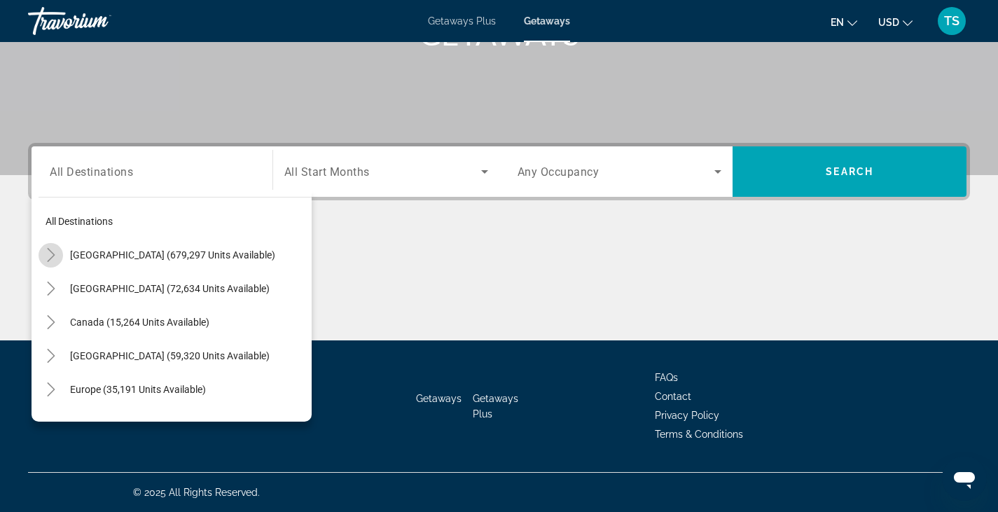
click at [53, 258] on icon "Toggle United States (679,297 units available)" at bounding box center [51, 255] width 14 height 14
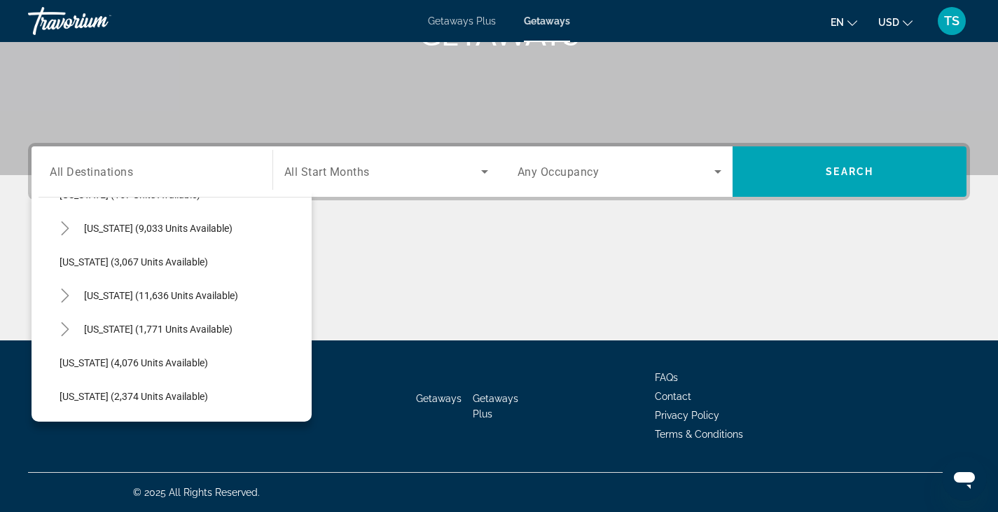
scroll to position [803, 0]
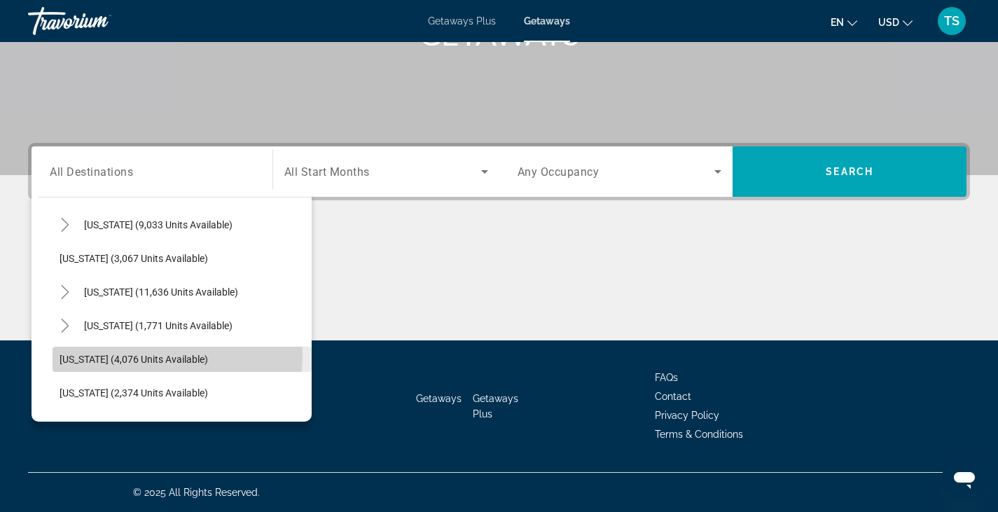
click at [159, 354] on span "[US_STATE] (4,076 units available)" at bounding box center [134, 359] width 148 height 11
type input "**********"
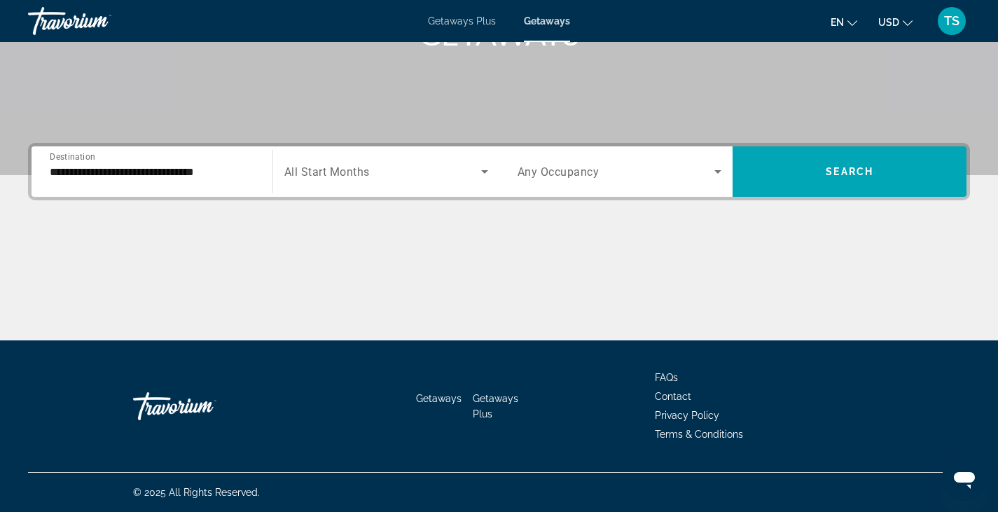
click at [445, 181] on div "Search widget" at bounding box center [386, 171] width 204 height 39
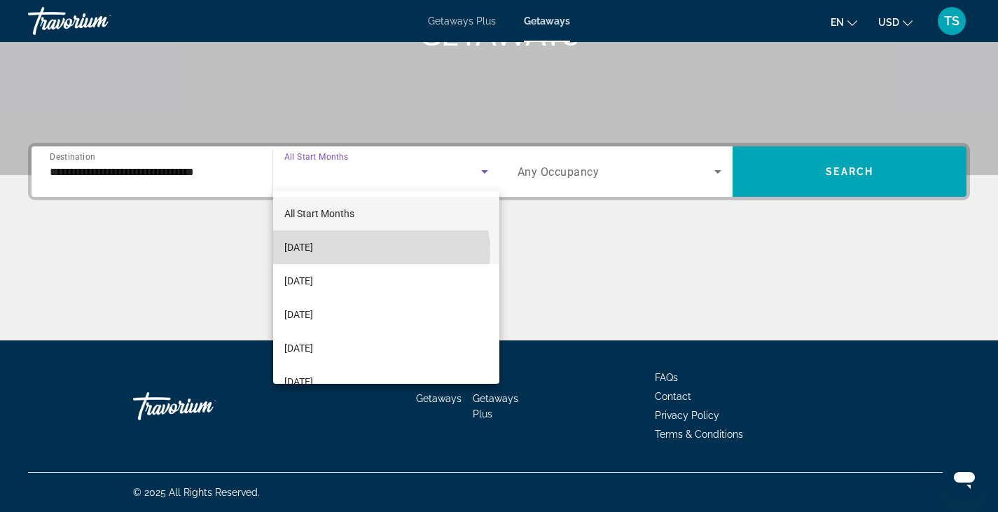
click at [370, 251] on mat-option "[DATE]" at bounding box center [386, 247] width 226 height 34
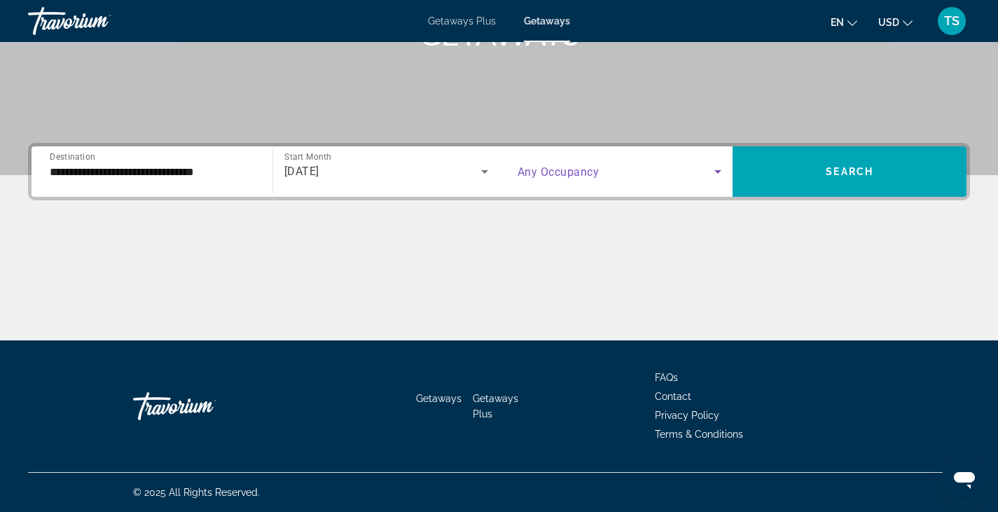
click at [616, 179] on span "Search widget" at bounding box center [616, 171] width 197 height 17
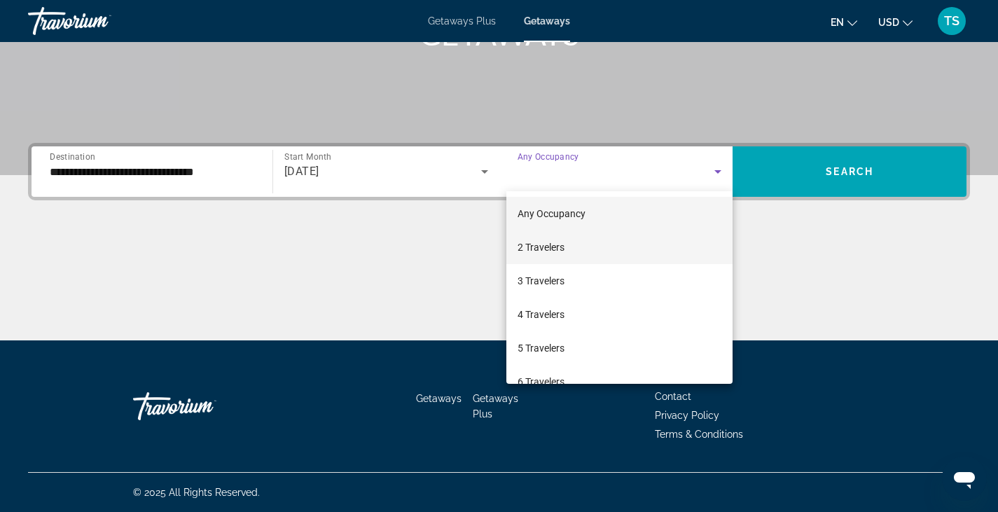
click at [568, 242] on mat-option "2 Travelers" at bounding box center [619, 247] width 227 height 34
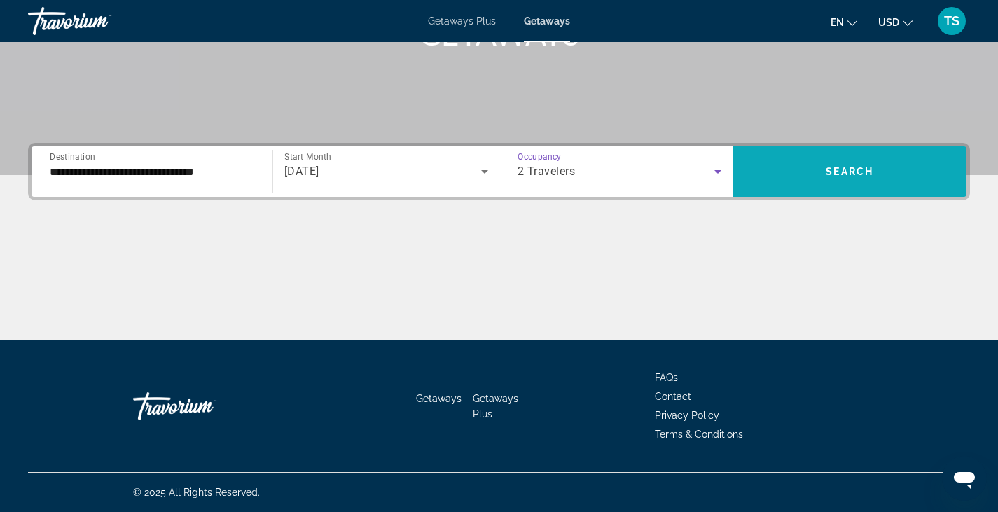
click at [822, 182] on span "Search widget" at bounding box center [850, 172] width 234 height 34
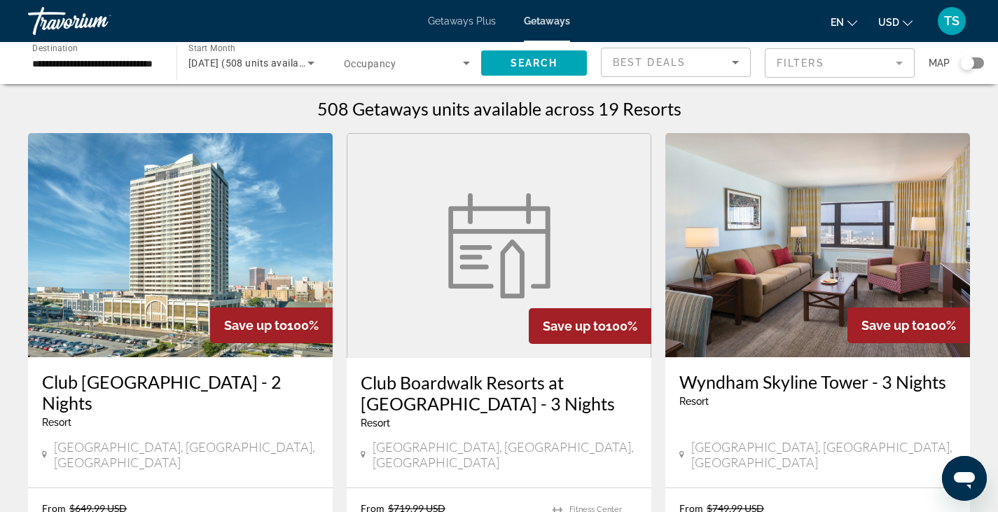
click at [844, 292] on img "Main content" at bounding box center [817, 245] width 305 height 224
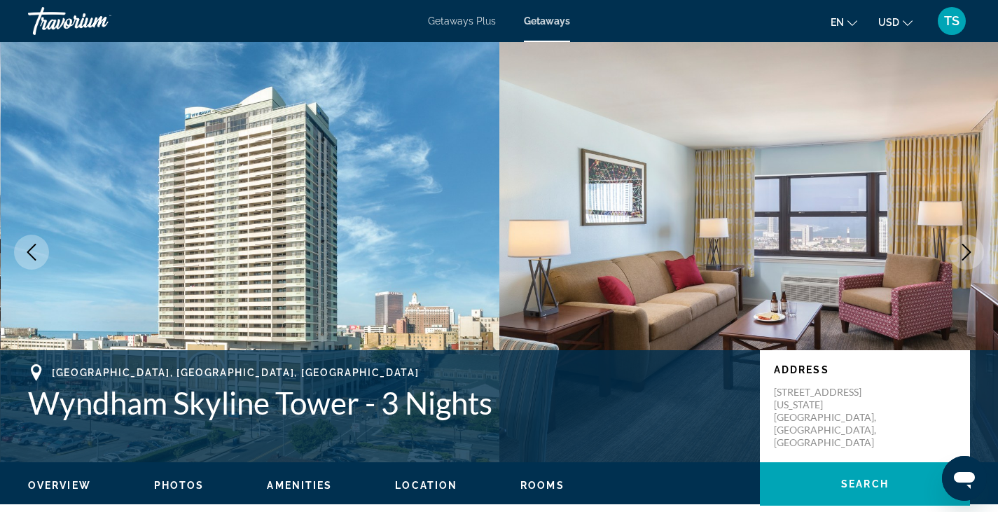
click at [539, 487] on span "Rooms" at bounding box center [542, 485] width 44 height 11
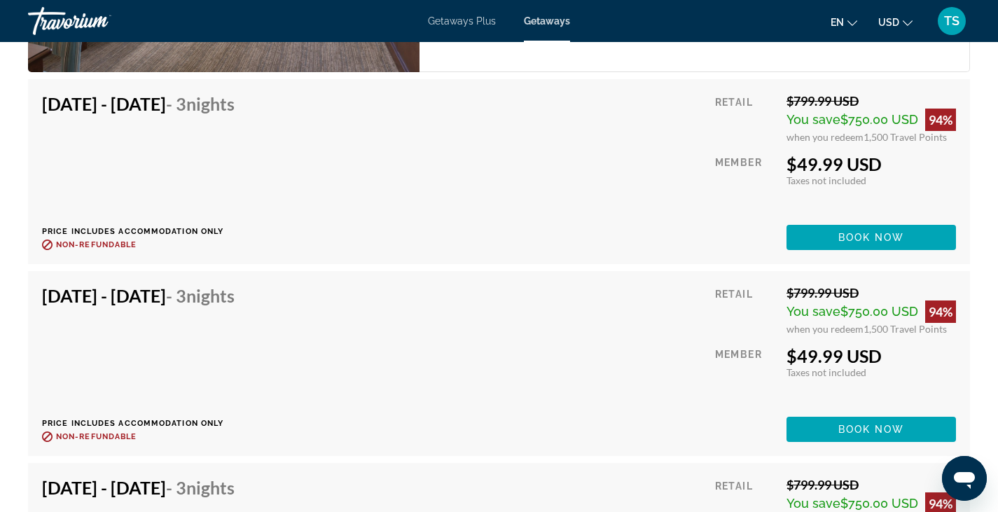
scroll to position [3001, 0]
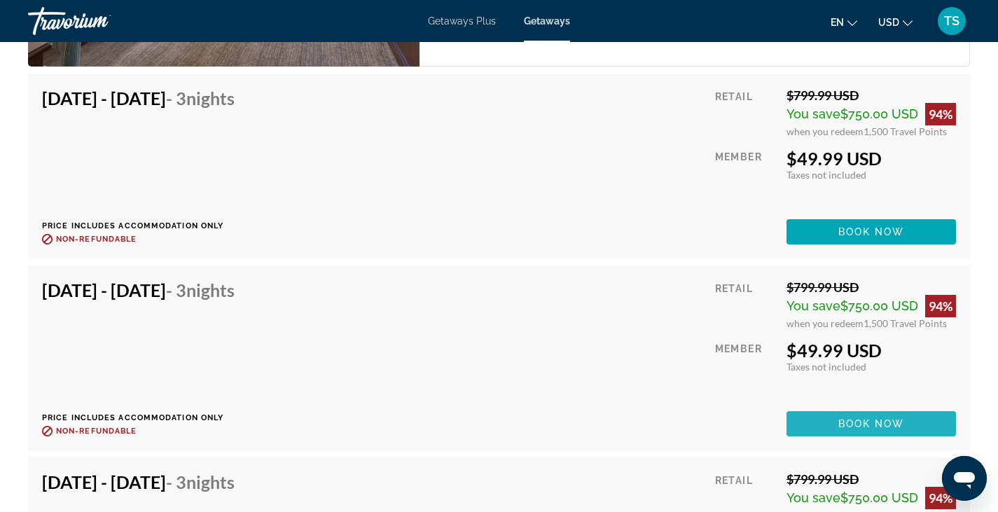
click at [867, 420] on span "Book now" at bounding box center [871, 423] width 67 height 11
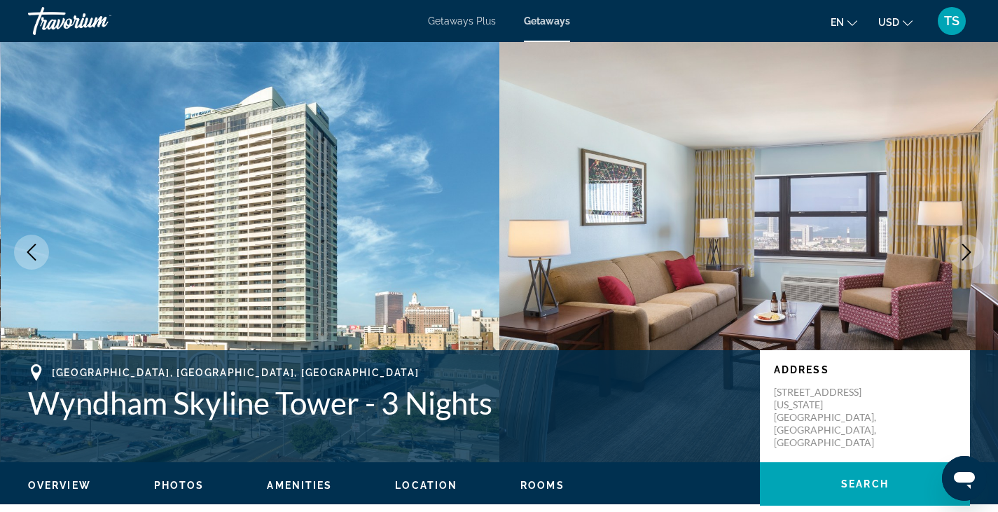
click at [556, 20] on span "Getaways" at bounding box center [547, 20] width 46 height 11
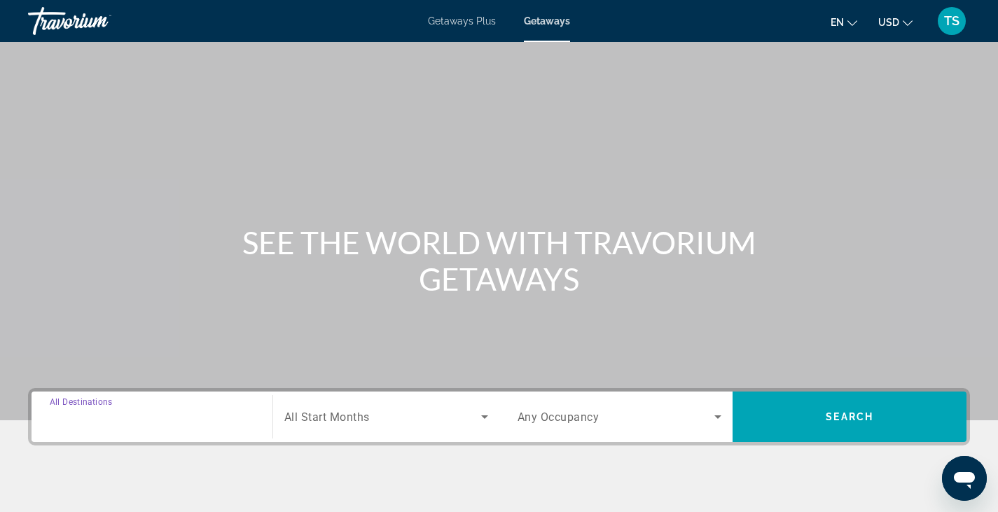
click at [161, 421] on input "Destination All Destinations" at bounding box center [152, 417] width 204 height 17
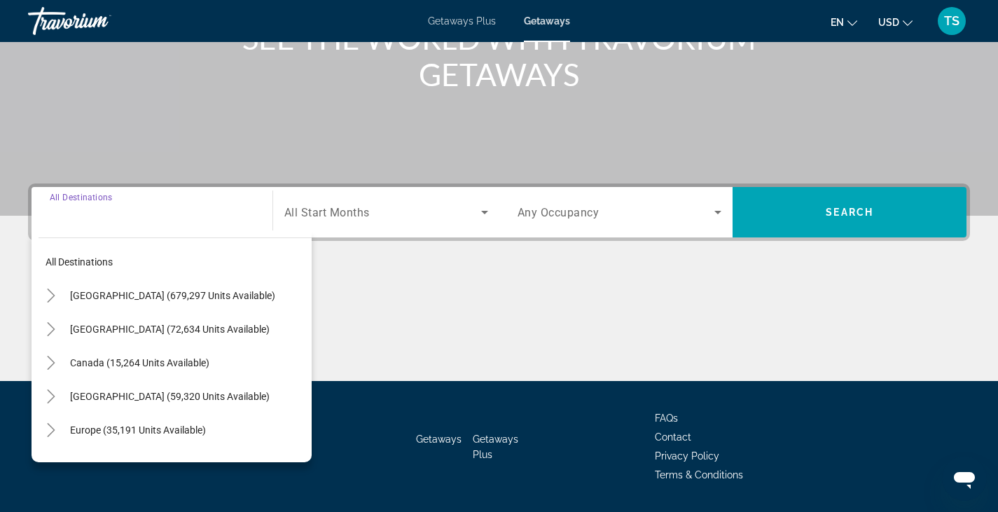
scroll to position [245, 0]
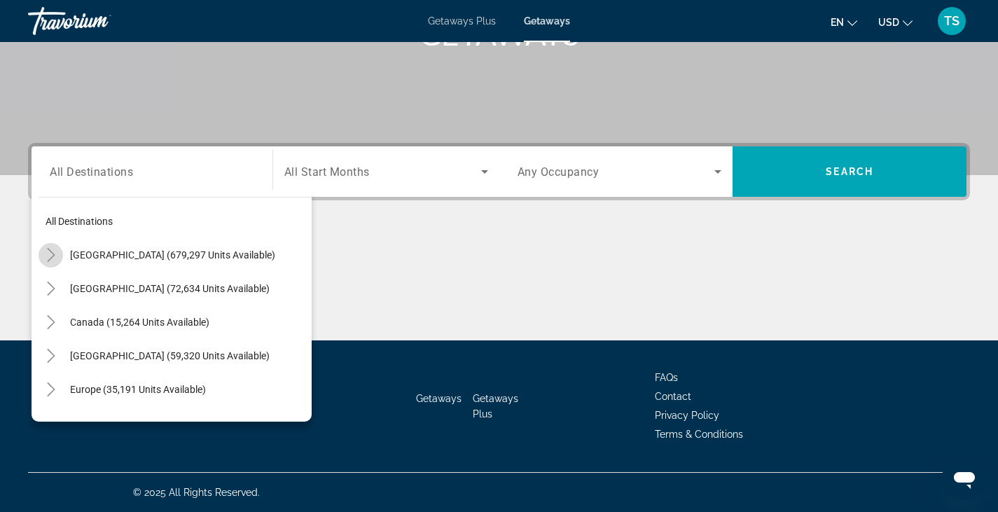
click at [53, 255] on icon "Toggle United States (679,297 units available)" at bounding box center [51, 255] width 14 height 14
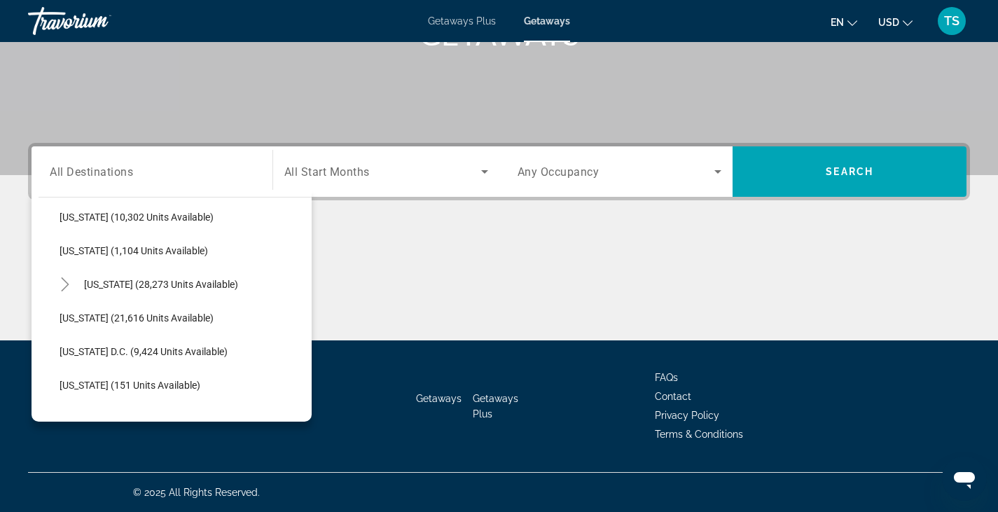
scroll to position [1352, 0]
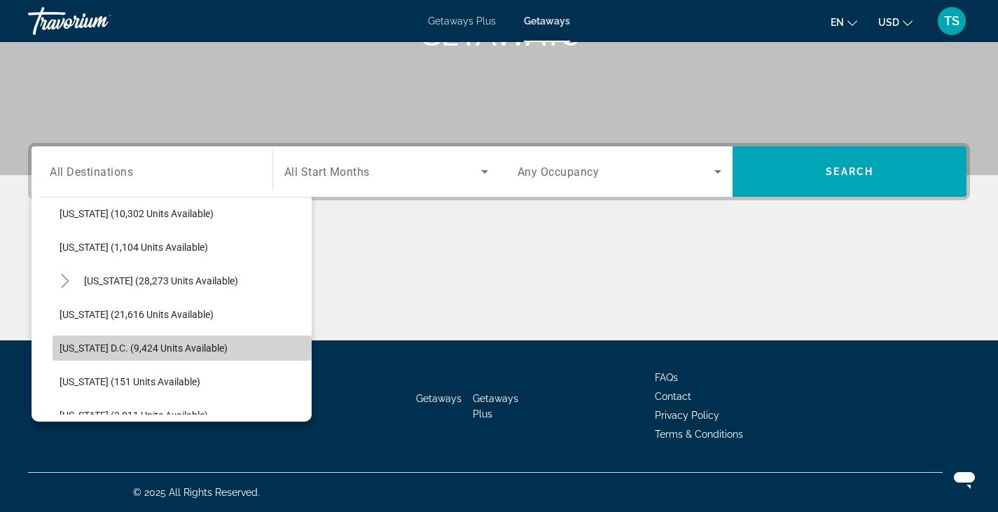
click at [182, 345] on span "[US_STATE] D.C. (9,424 units available)" at bounding box center [144, 347] width 168 height 11
type input "**********"
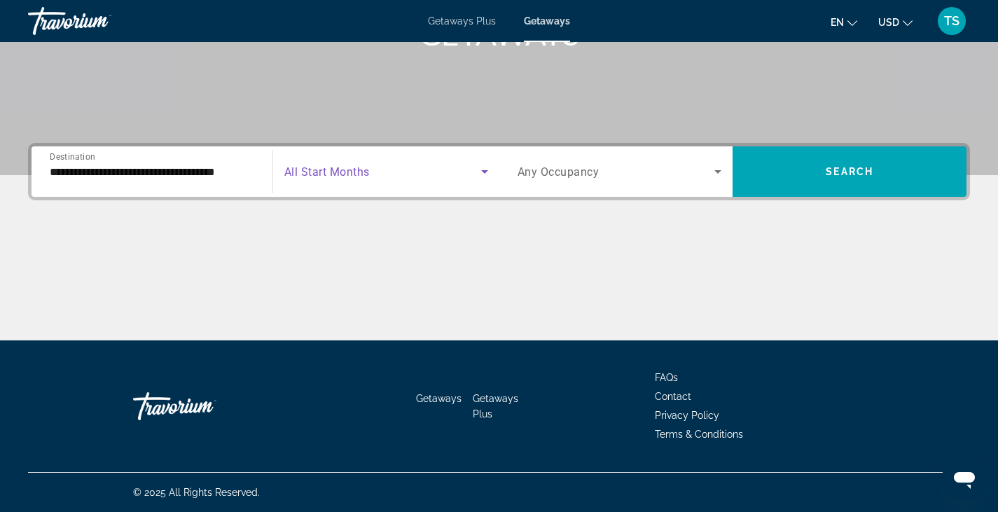
click at [421, 170] on span "Search widget" at bounding box center [382, 171] width 197 height 17
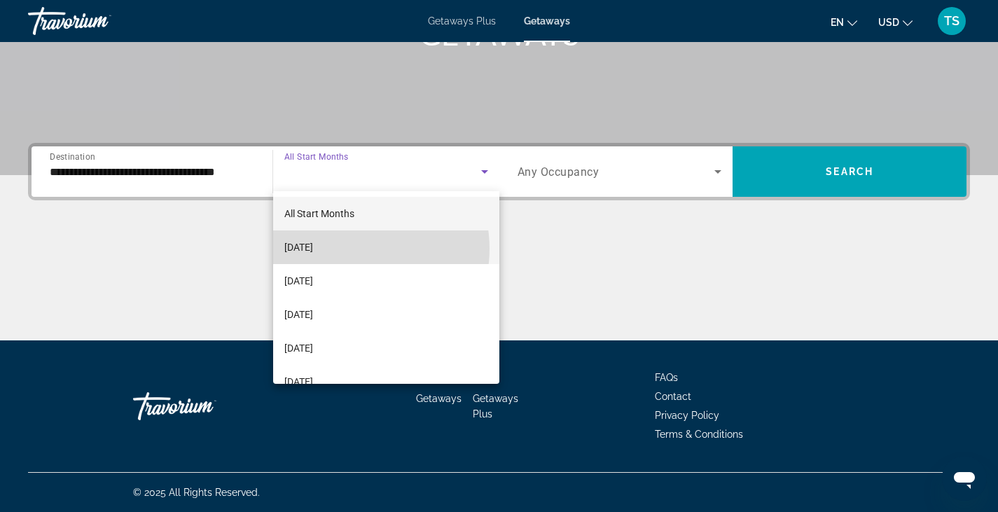
click at [313, 249] on span "[DATE]" at bounding box center [298, 247] width 29 height 17
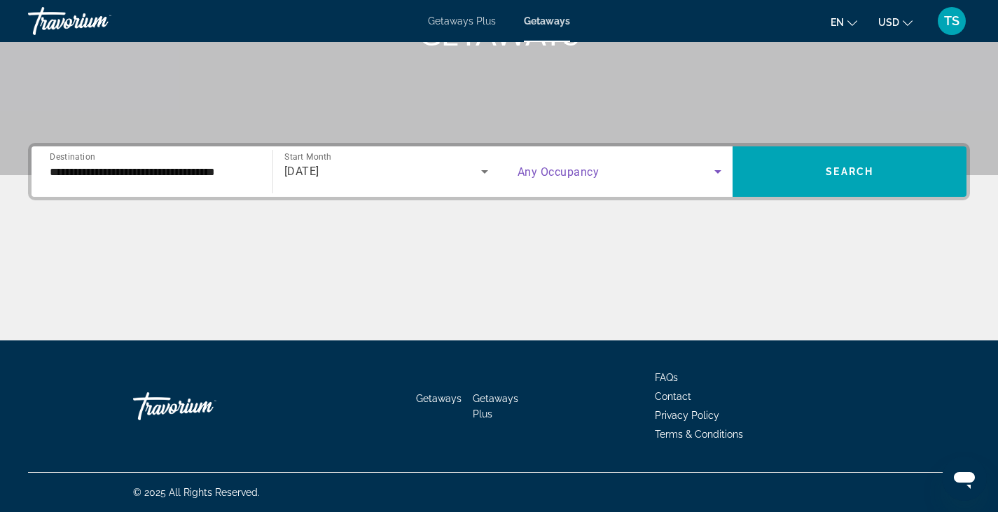
click at [670, 179] on span "Search widget" at bounding box center [616, 171] width 197 height 17
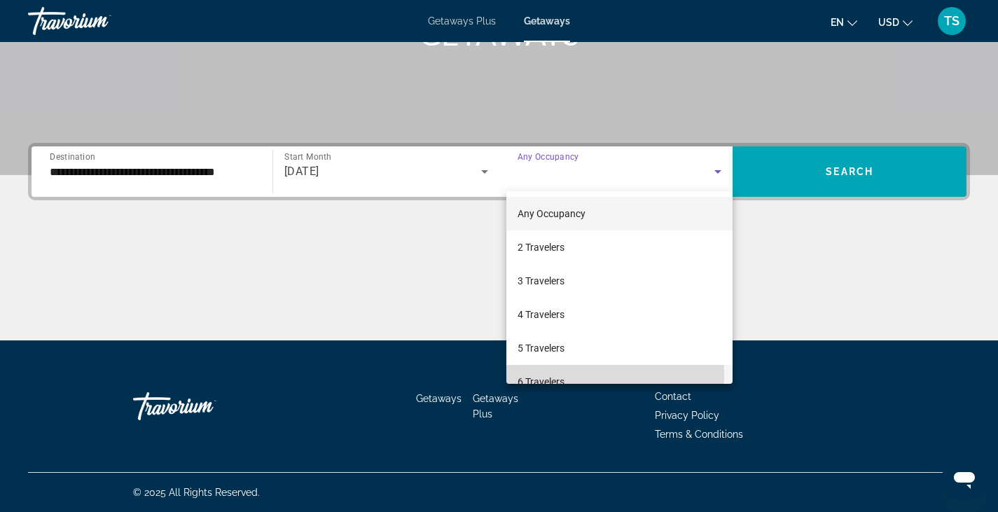
click at [558, 373] on span "6 Travelers" at bounding box center [541, 381] width 47 height 17
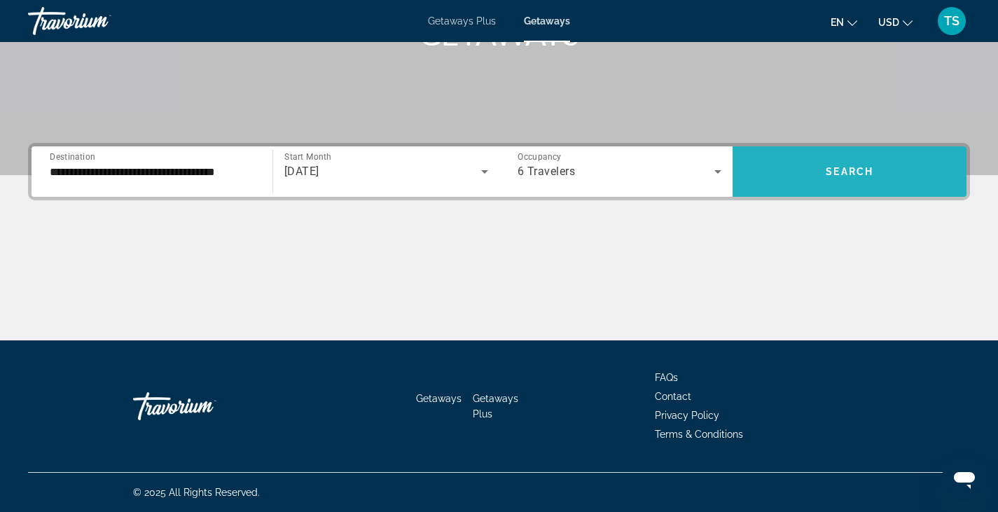
click at [835, 186] on span "Search widget" at bounding box center [850, 172] width 234 height 34
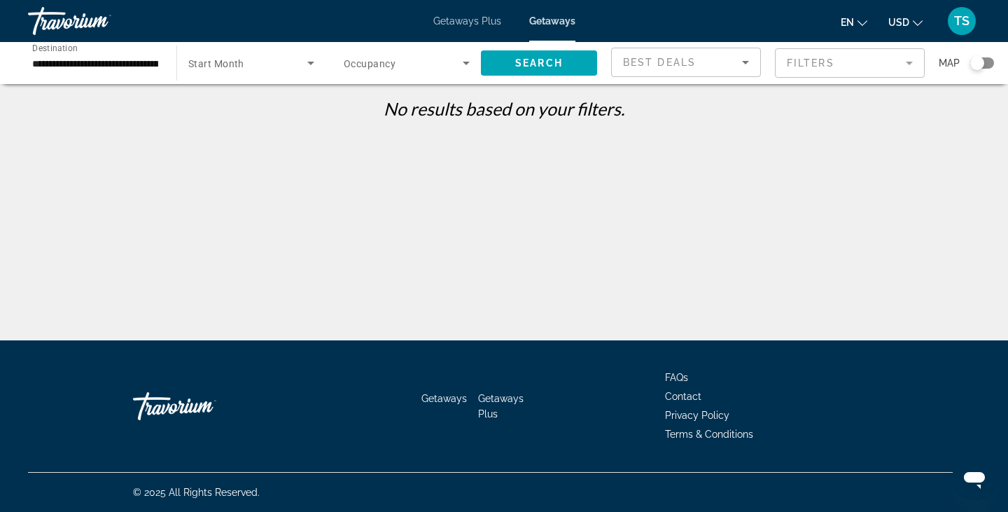
click at [305, 66] on icon "Search widget" at bounding box center [311, 63] width 17 height 17
click at [559, 22] on div at bounding box center [504, 256] width 1008 height 512
click at [455, 20] on span "Getaways Plus" at bounding box center [468, 20] width 68 height 11
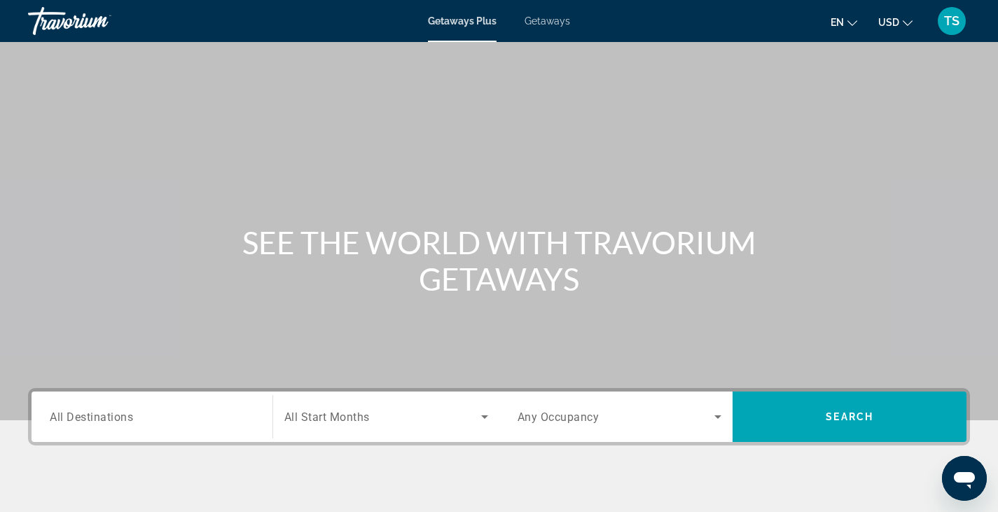
click at [104, 411] on span "All Destinations" at bounding box center [91, 416] width 83 height 13
click at [104, 411] on input "Destination All Destinations" at bounding box center [152, 417] width 204 height 17
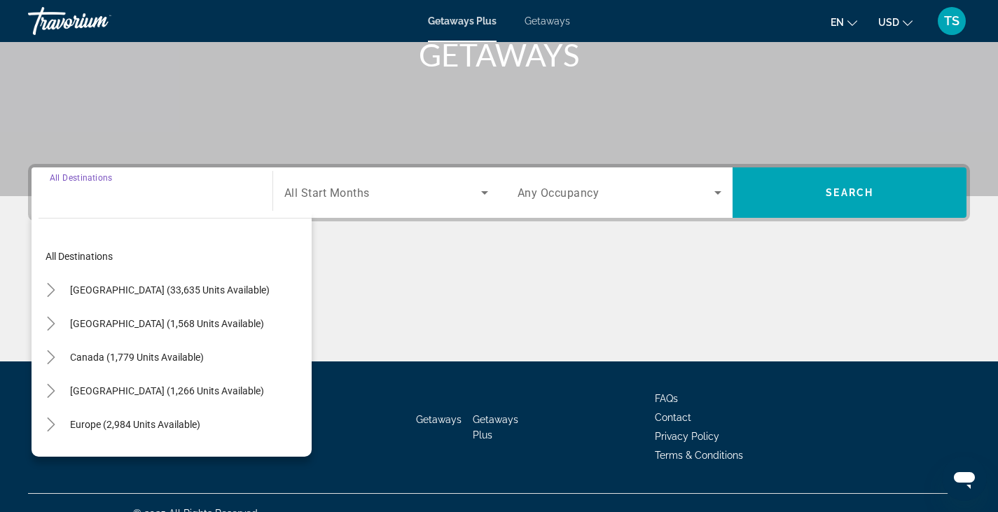
scroll to position [245, 0]
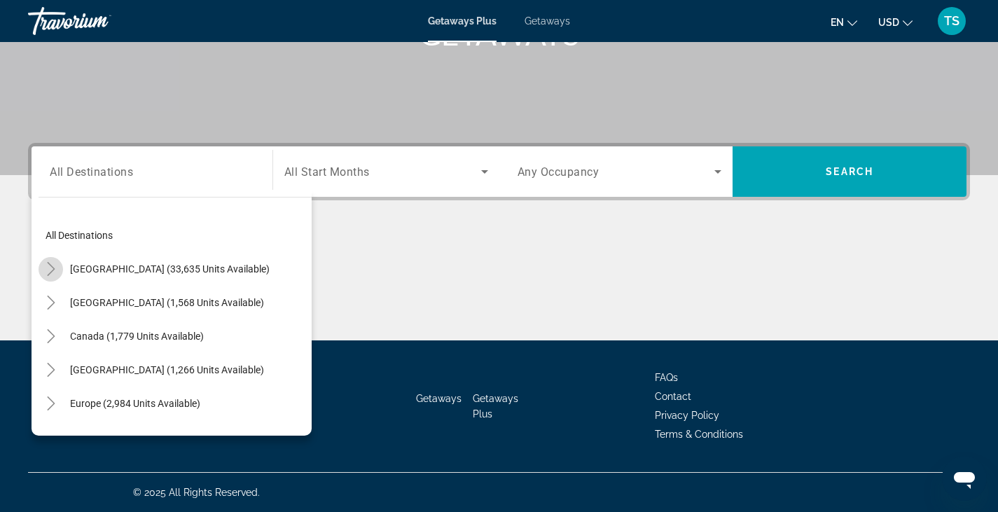
click at [55, 272] on icon "Toggle United States (33,635 units available)" at bounding box center [51, 269] width 14 height 14
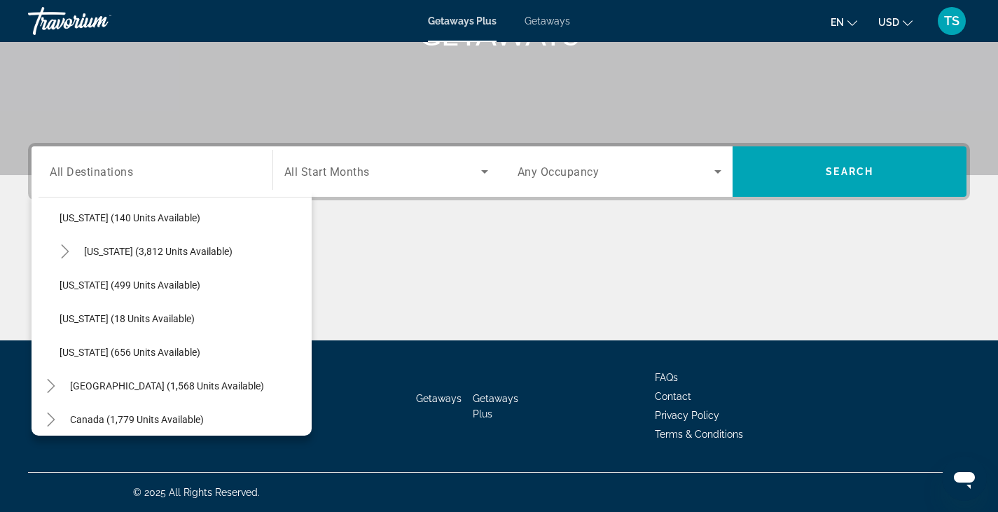
scroll to position [1158, 0]
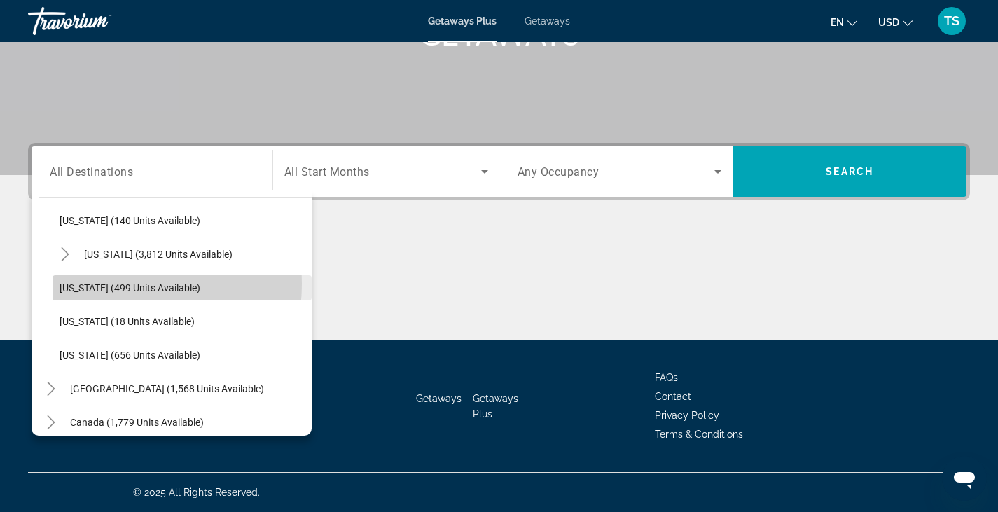
click at [104, 284] on span "[US_STATE] (499 units available)" at bounding box center [130, 287] width 141 height 11
type input "**********"
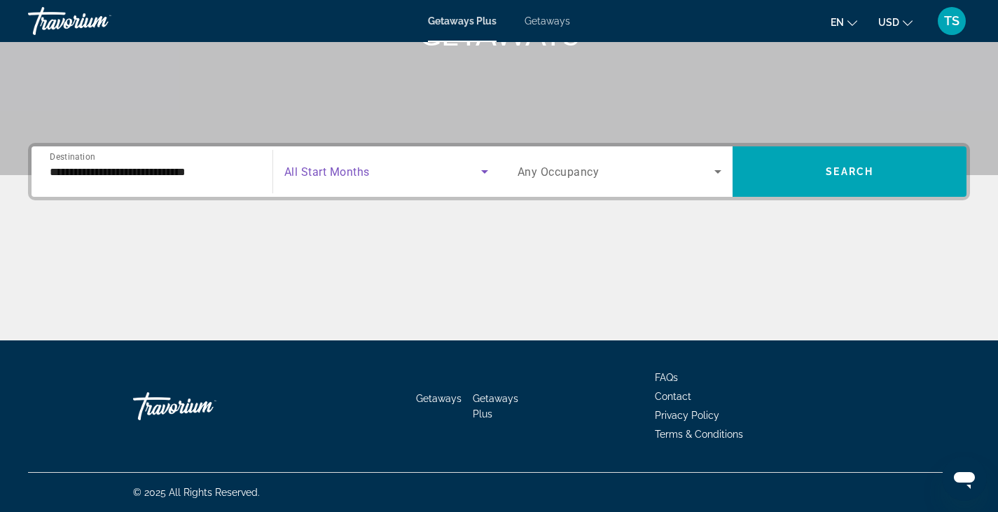
click at [390, 168] on span "Search widget" at bounding box center [382, 171] width 197 height 17
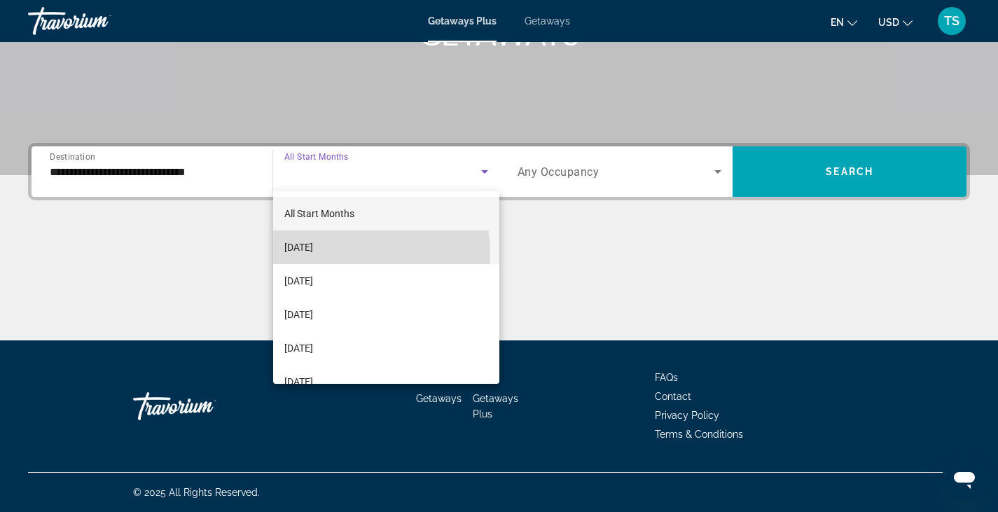
click at [313, 254] on span "[DATE]" at bounding box center [298, 247] width 29 height 17
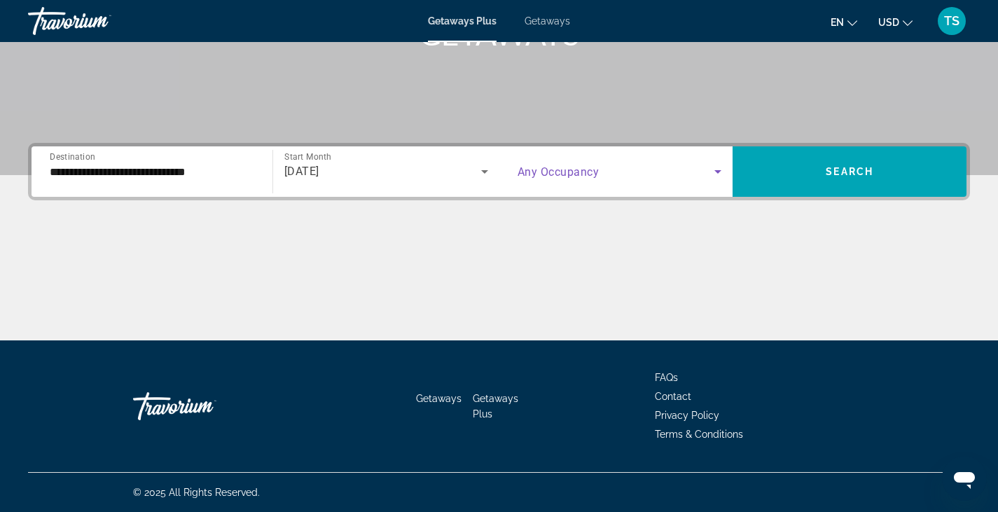
click at [719, 172] on icon "Search widget" at bounding box center [717, 172] width 7 height 4
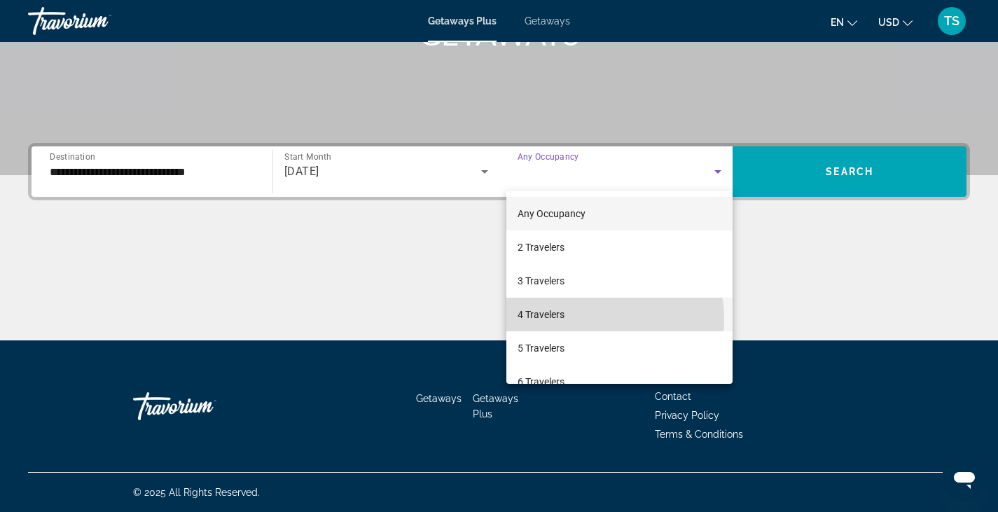
click at [577, 319] on mat-option "4 Travelers" at bounding box center [619, 315] width 227 height 34
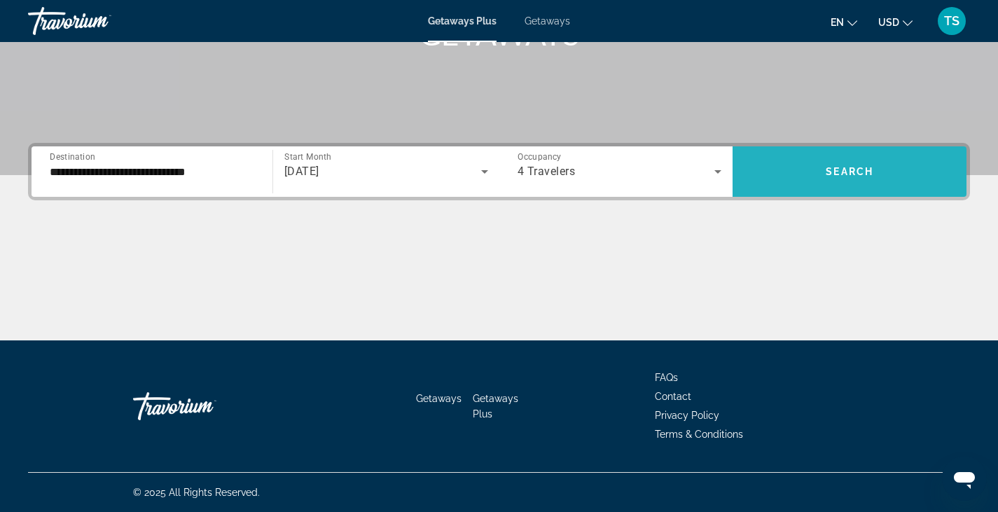
click at [828, 181] on span "Search widget" at bounding box center [850, 172] width 234 height 34
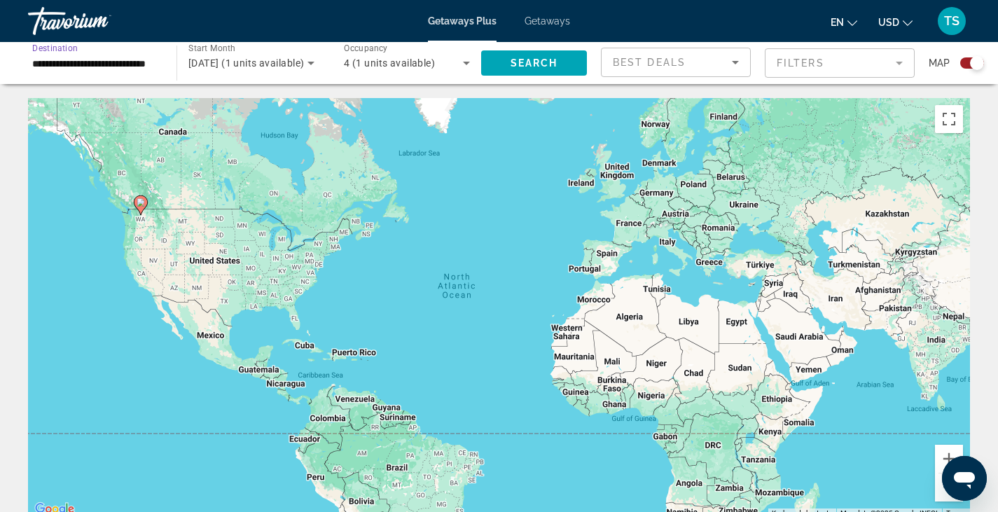
click at [83, 63] on input "**********" at bounding box center [95, 63] width 126 height 17
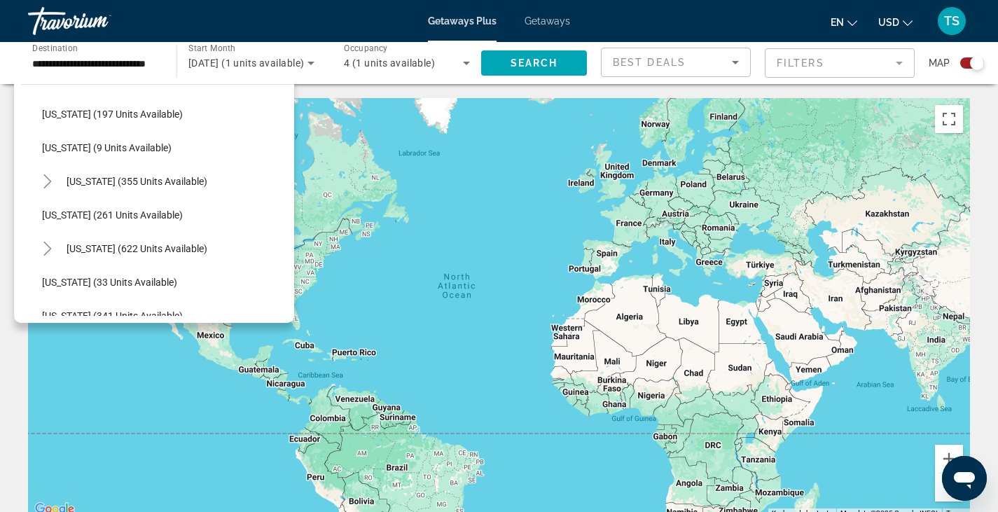
scroll to position [415, 0]
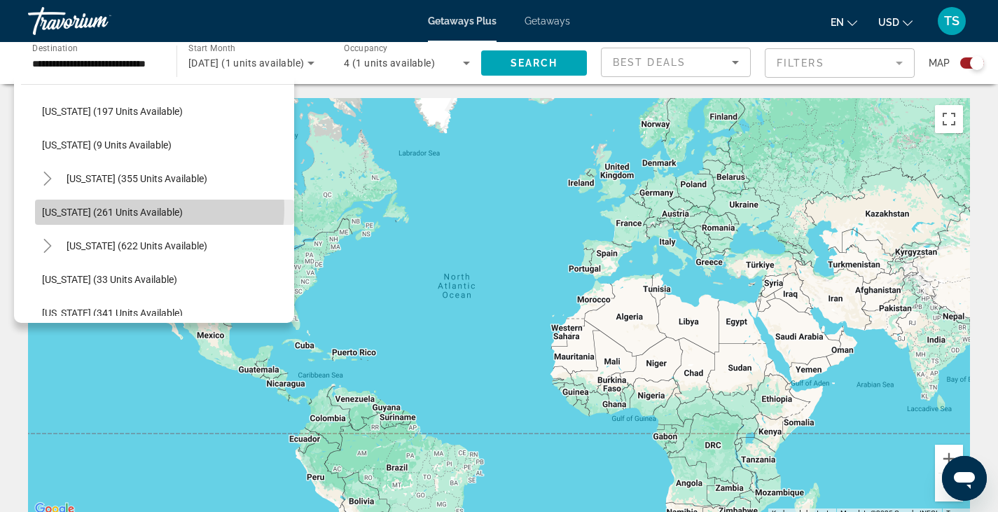
click at [146, 209] on span "[US_STATE] (261 units available)" at bounding box center [112, 212] width 141 height 11
type input "**********"
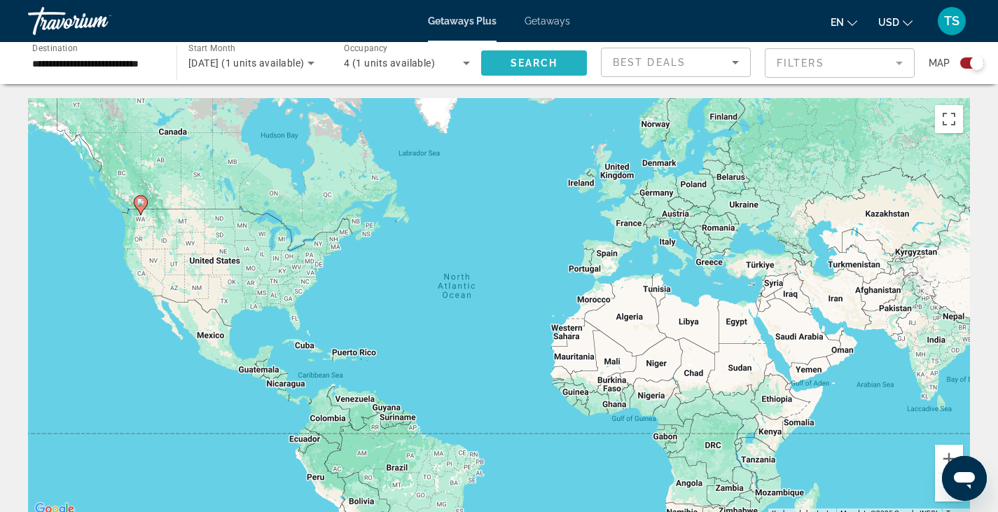
click at [541, 69] on span "Search widget" at bounding box center [534, 63] width 106 height 34
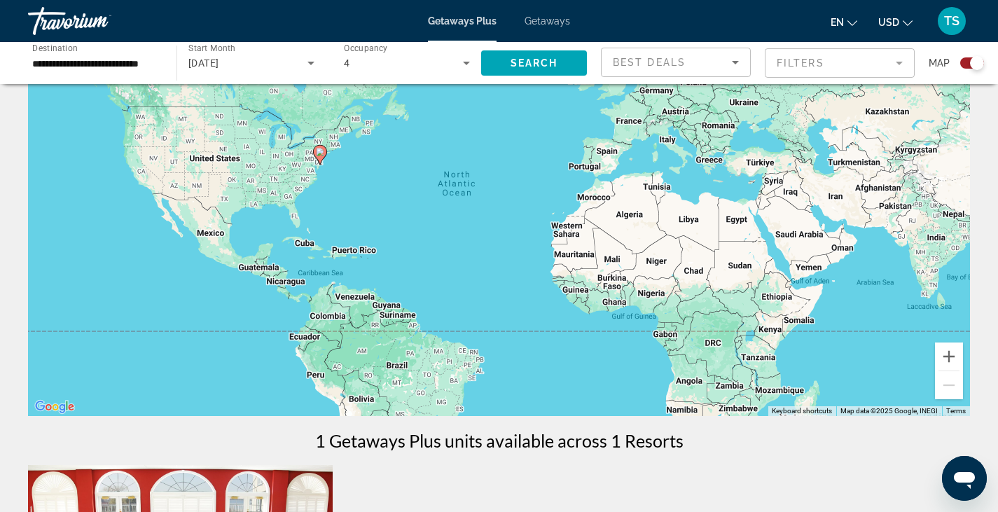
scroll to position [76, 0]
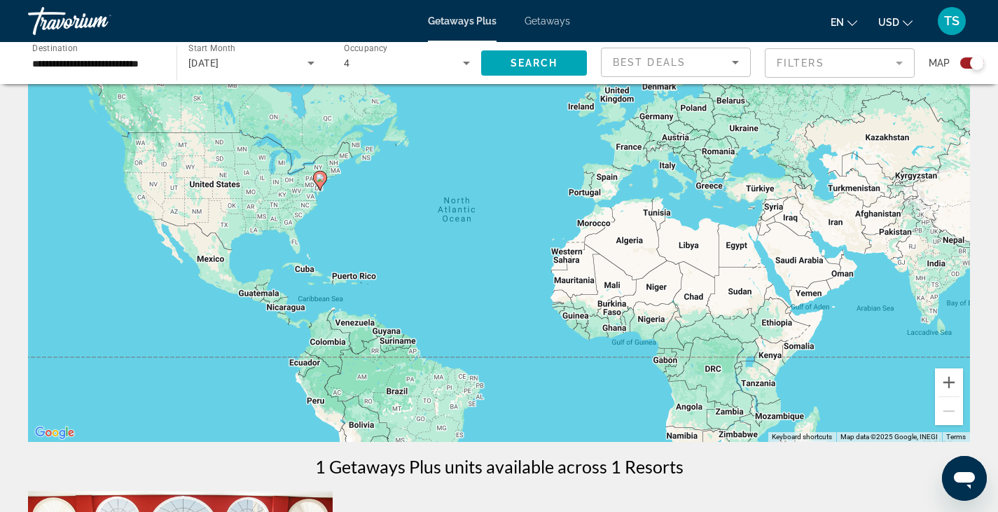
click at [557, 24] on span "Getaways" at bounding box center [548, 20] width 46 height 11
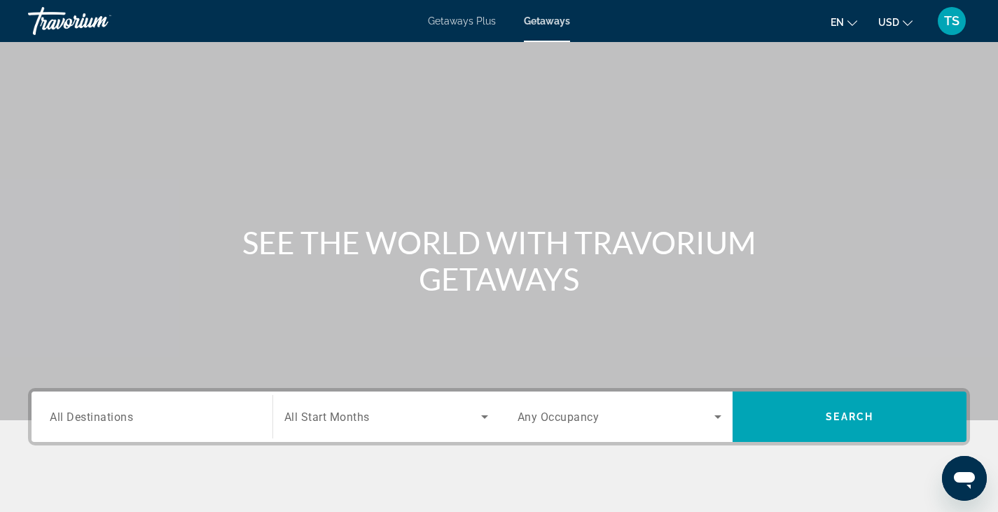
click at [100, 416] on span "All Destinations" at bounding box center [91, 416] width 83 height 13
click at [100, 416] on input "Destination All Destinations" at bounding box center [152, 417] width 204 height 17
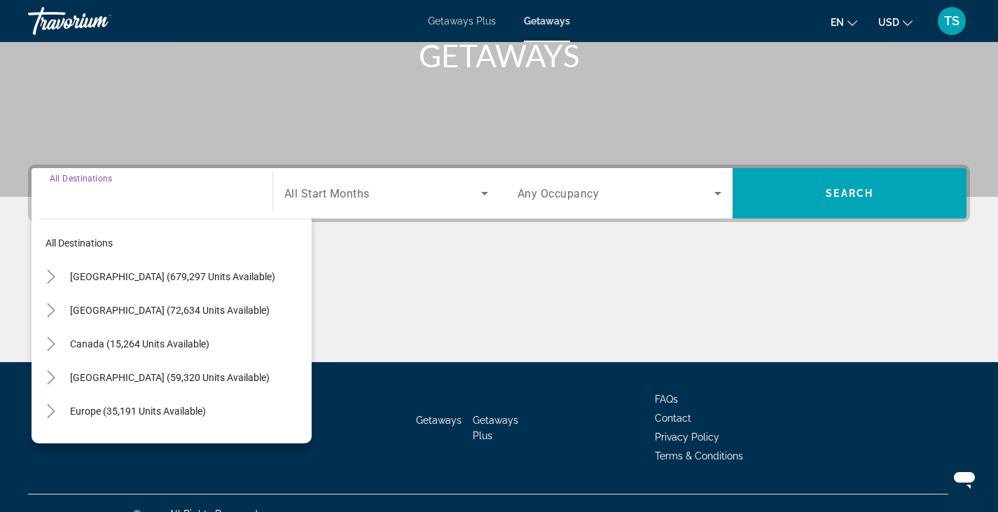
scroll to position [245, 0]
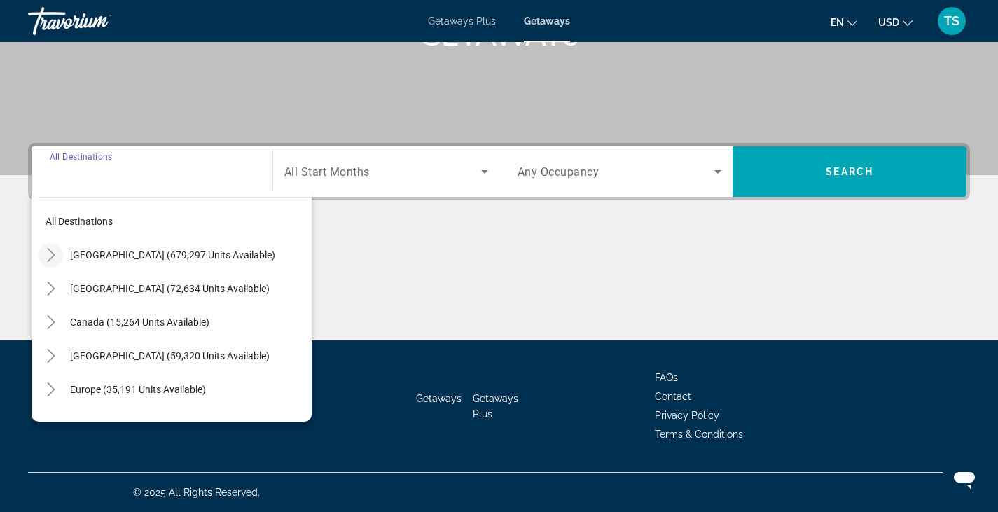
click at [53, 262] on mat-icon "Toggle United States (679,297 units available)" at bounding box center [51, 255] width 25 height 25
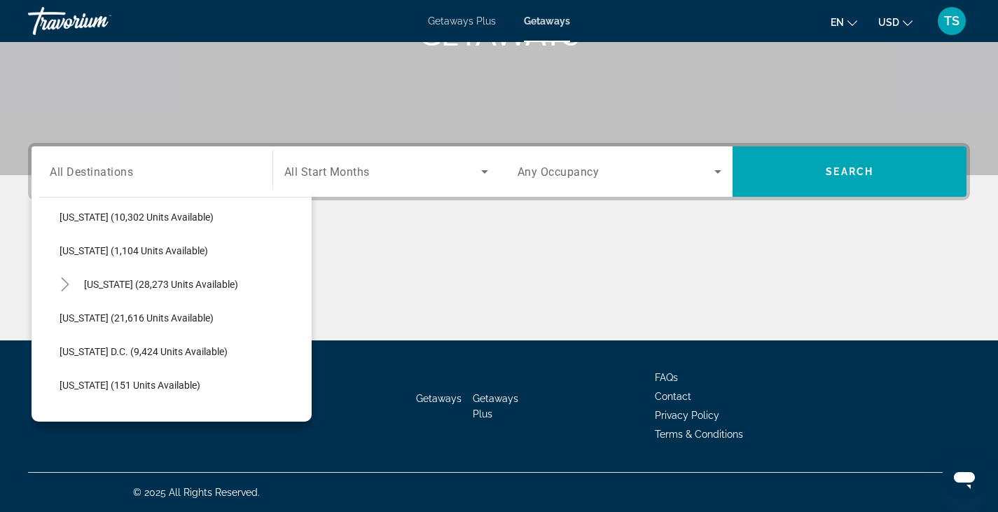
scroll to position [1378, 0]
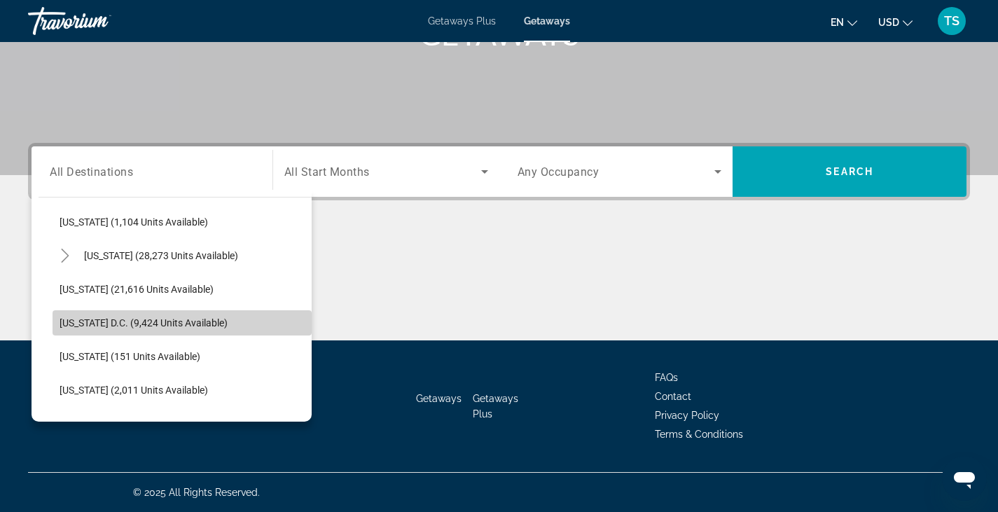
click at [212, 314] on span "Search widget" at bounding box center [182, 323] width 259 height 34
type input "**********"
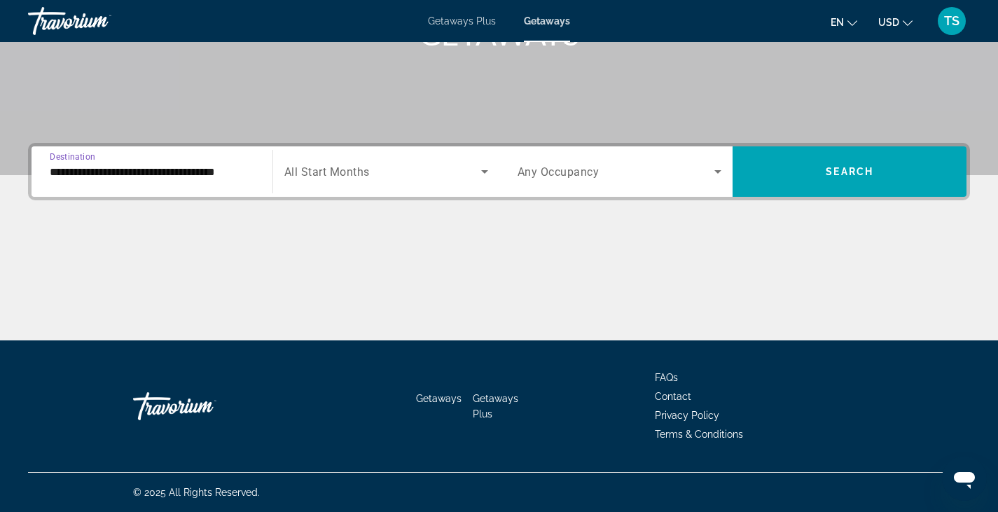
click at [419, 186] on div "Search widget" at bounding box center [386, 171] width 204 height 39
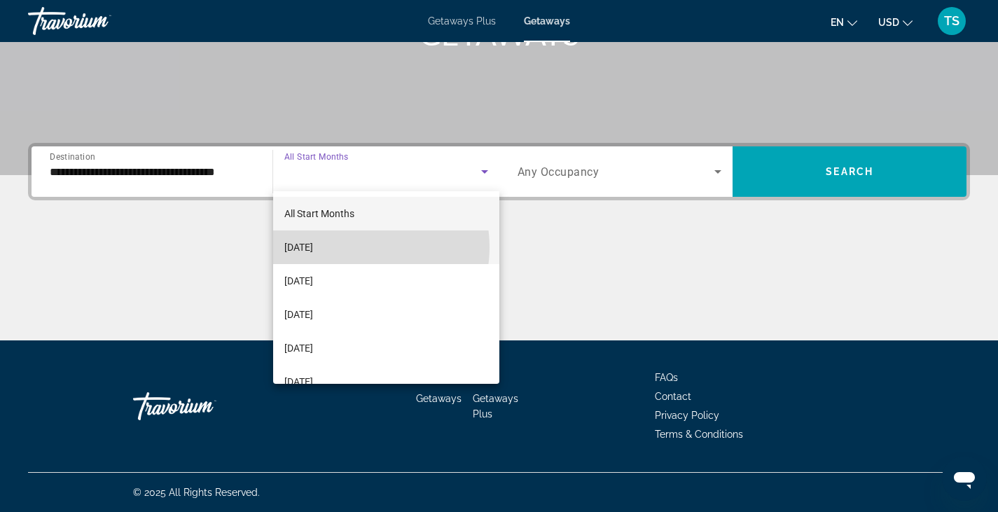
click at [313, 247] on span "[DATE]" at bounding box center [298, 247] width 29 height 17
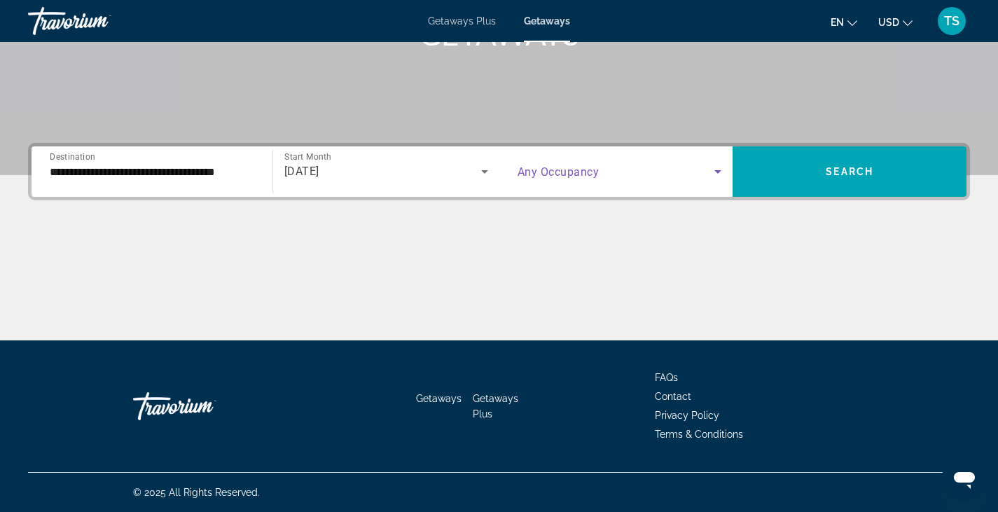
click at [618, 176] on span "Search widget" at bounding box center [616, 171] width 197 height 17
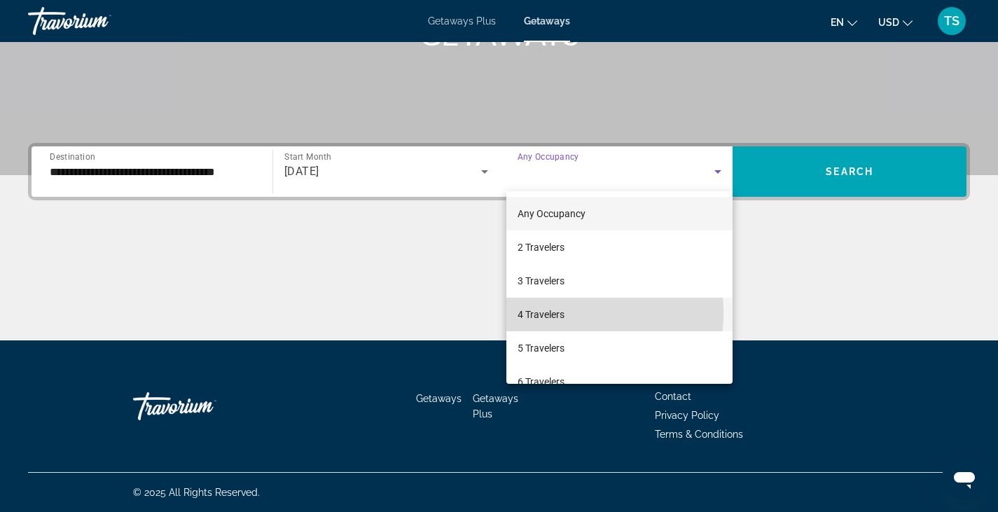
click at [550, 313] on span "4 Travelers" at bounding box center [541, 314] width 47 height 17
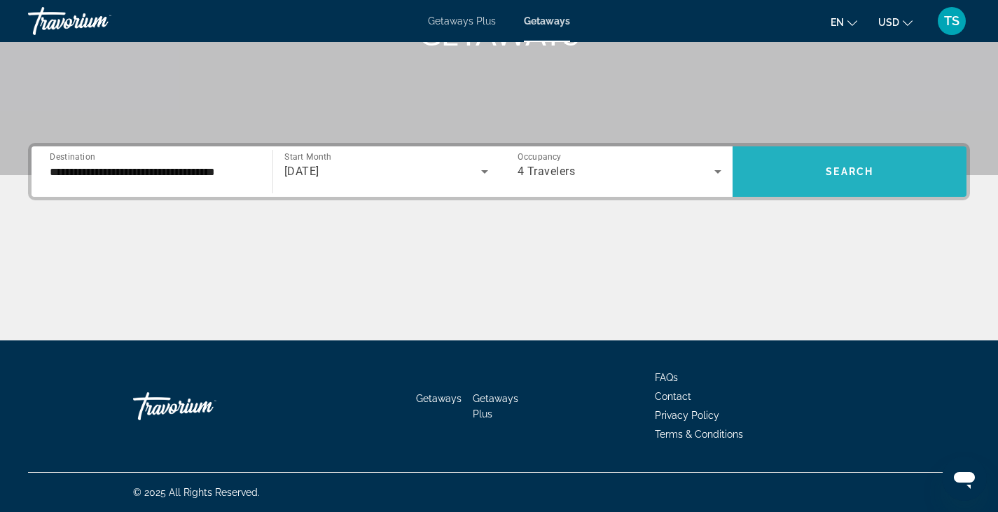
click at [852, 167] on span "Search" at bounding box center [850, 171] width 48 height 11
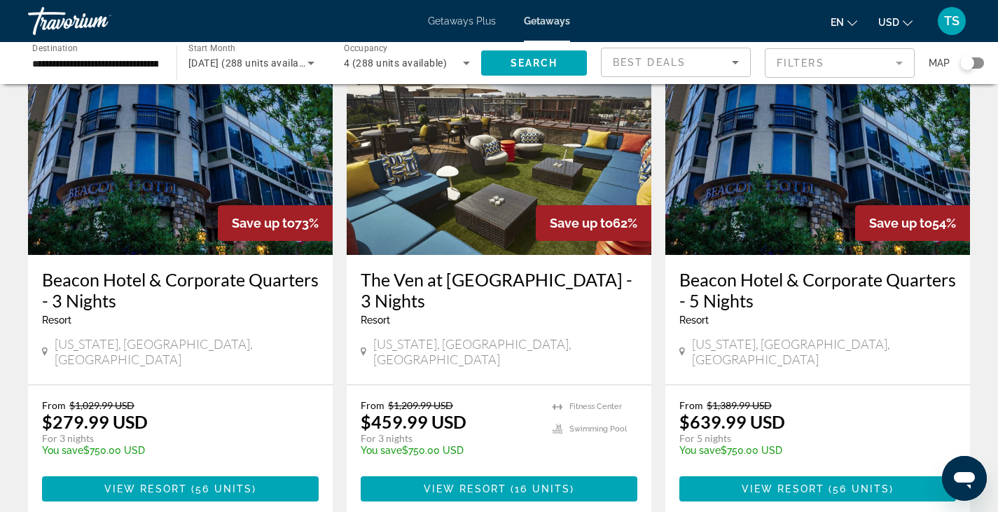
scroll to position [102, 0]
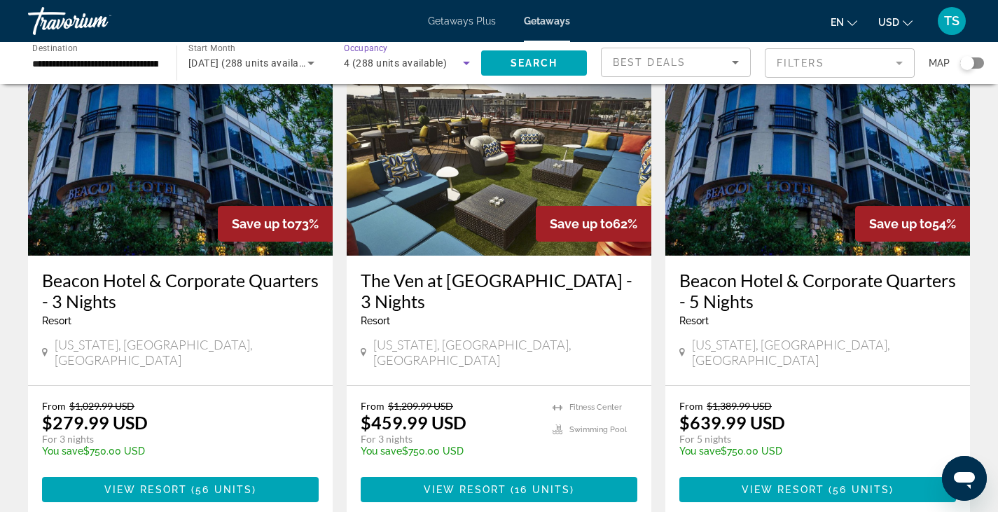
click at [464, 61] on icon "Search widget" at bounding box center [466, 63] width 17 height 17
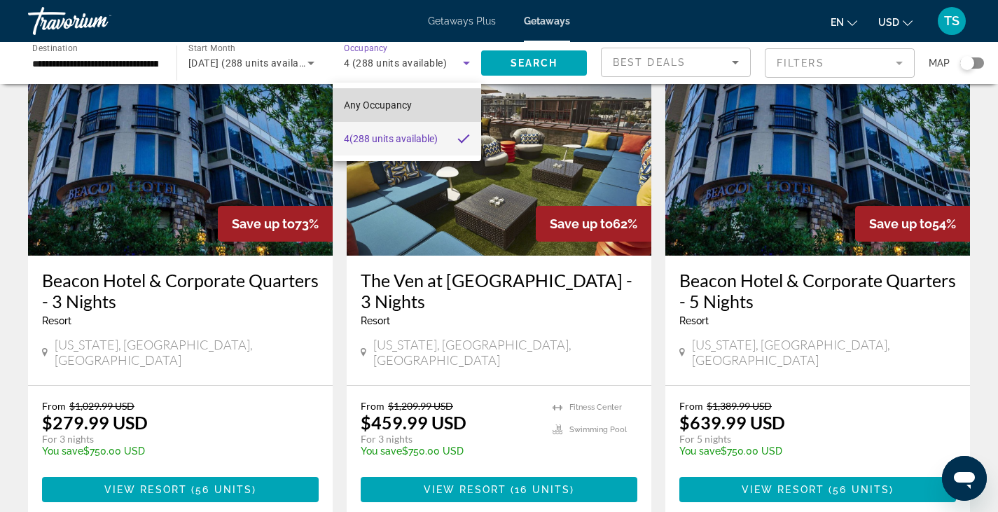
click at [388, 109] on span "Any Occupancy" at bounding box center [378, 104] width 68 height 11
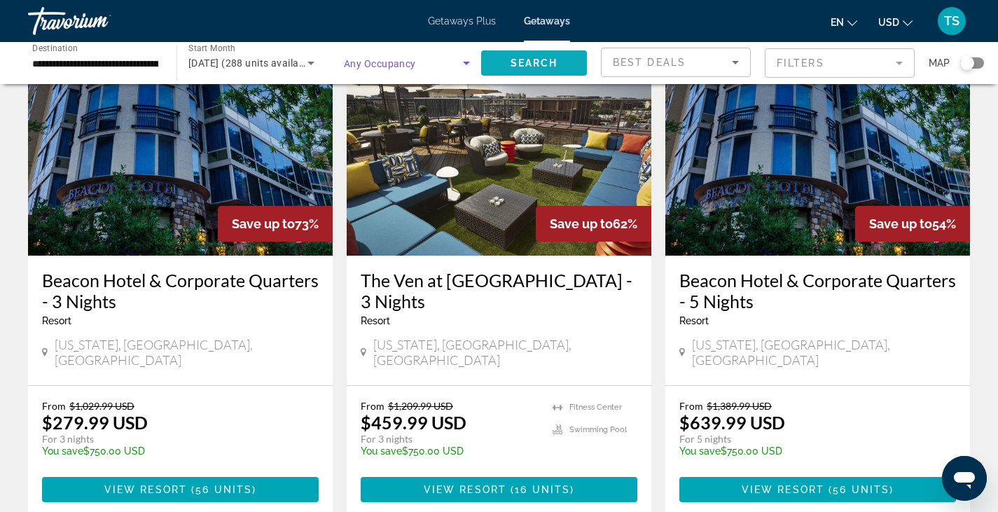
click at [534, 60] on span "Search" at bounding box center [535, 62] width 48 height 11
